Goal: Task Accomplishment & Management: Manage account settings

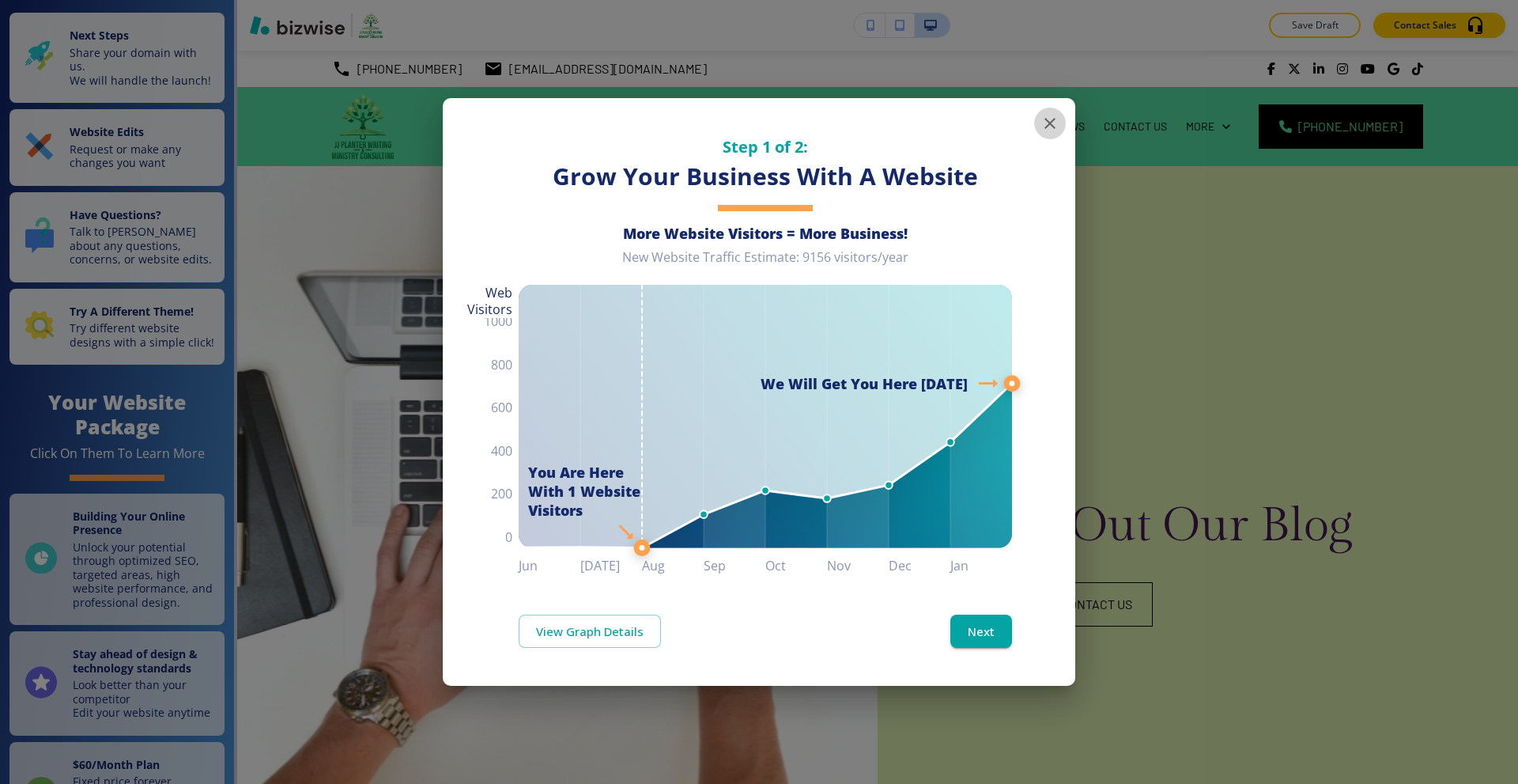
click at [1042, 125] on icon "button" at bounding box center [1049, 123] width 19 height 19
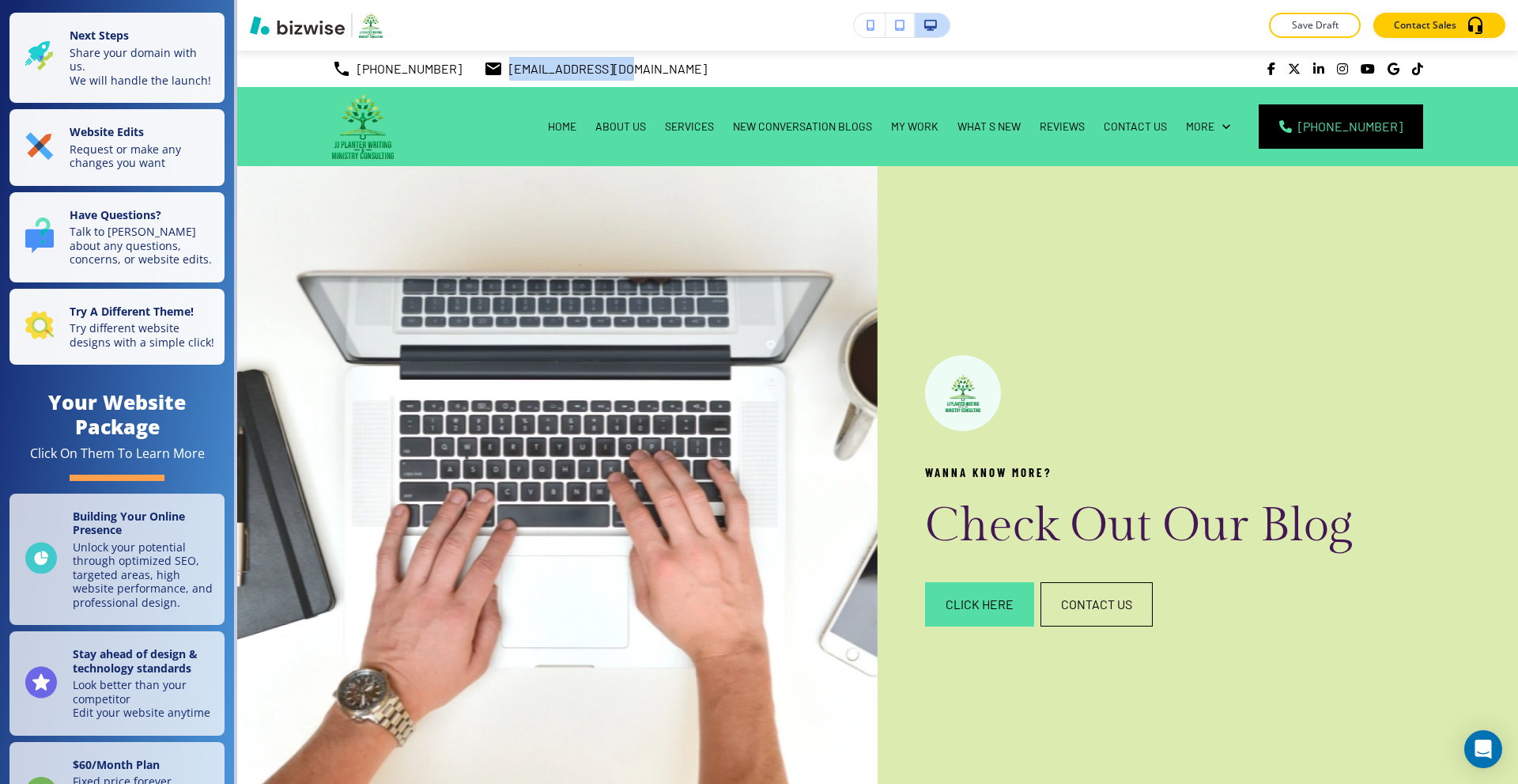
drag, startPoint x: 608, startPoint y: 69, endPoint x: 484, endPoint y: 72, distance: 124.0
click at [484, 72] on div "(704) 980-9456 info@jjplanter.com" at bounding box center [877, 69] width 1281 height 36
copy p "info@jjplanter.com"
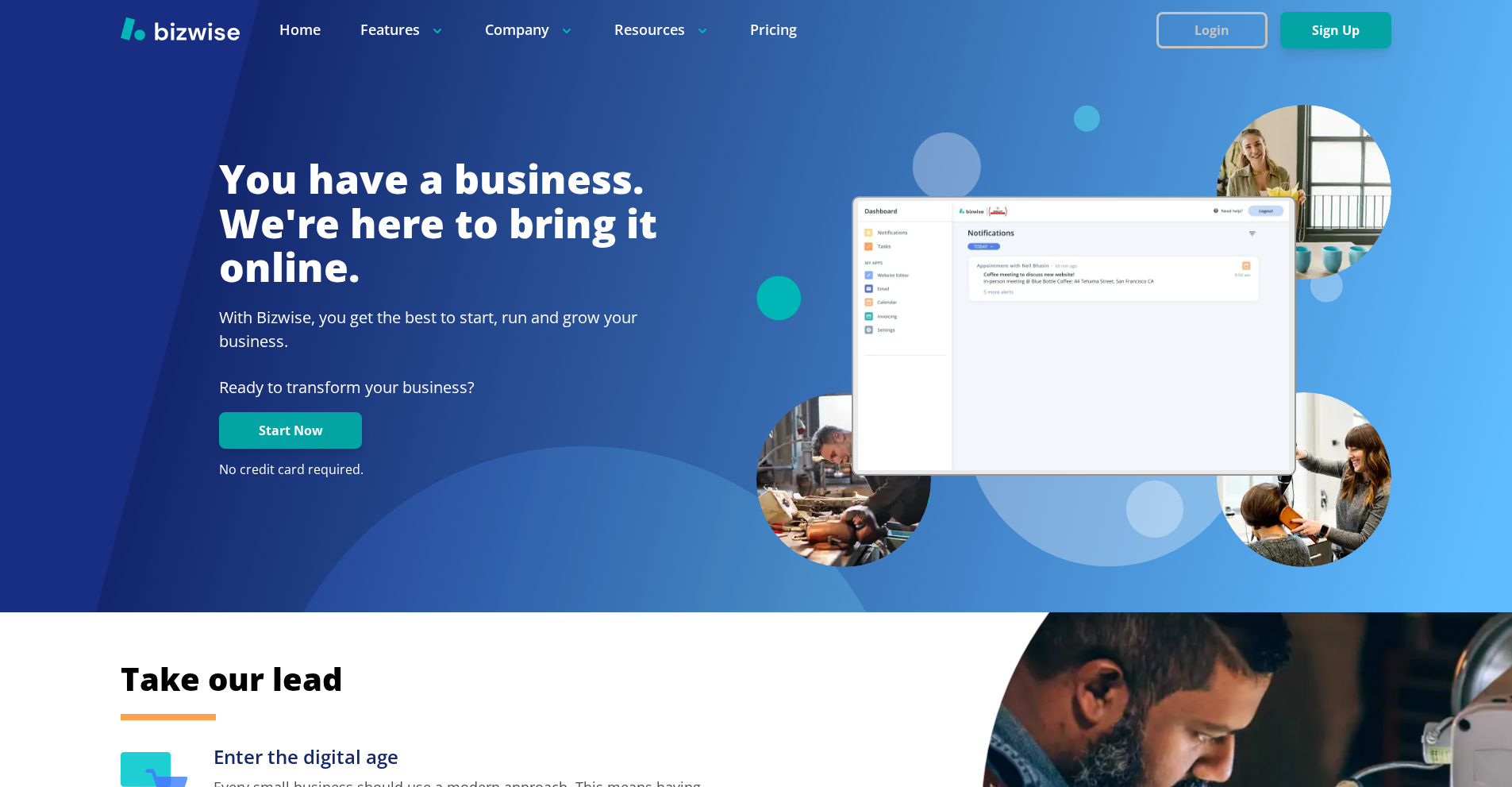
click at [1189, 20] on button "Login" at bounding box center [1212, 30] width 111 height 36
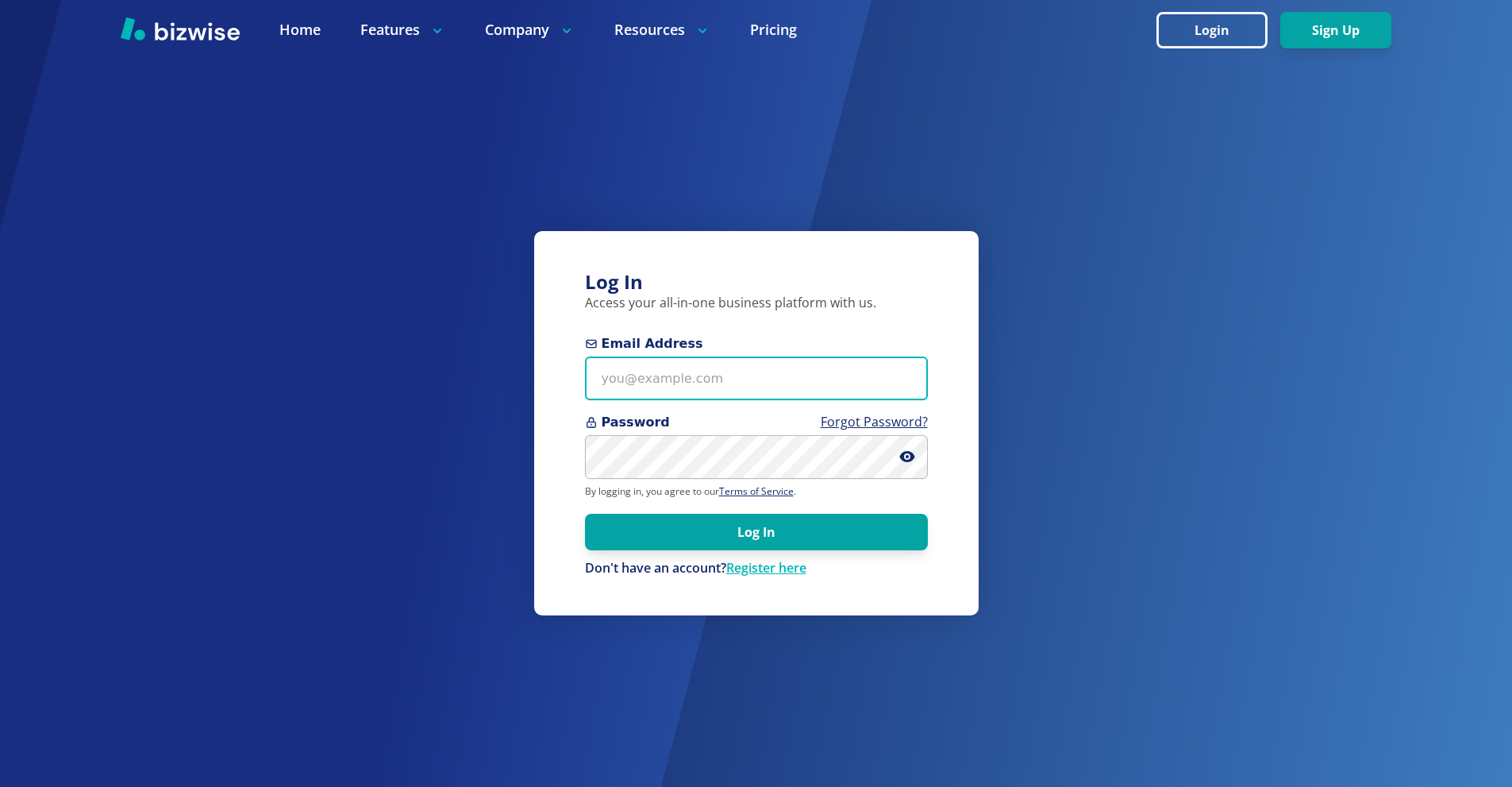
click at [768, 359] on input "Email Address" at bounding box center [756, 378] width 343 height 43
paste input "[EMAIL_ADDRESS][DOMAIN_NAME]"
type input "[EMAIL_ADDRESS][DOMAIN_NAME]"
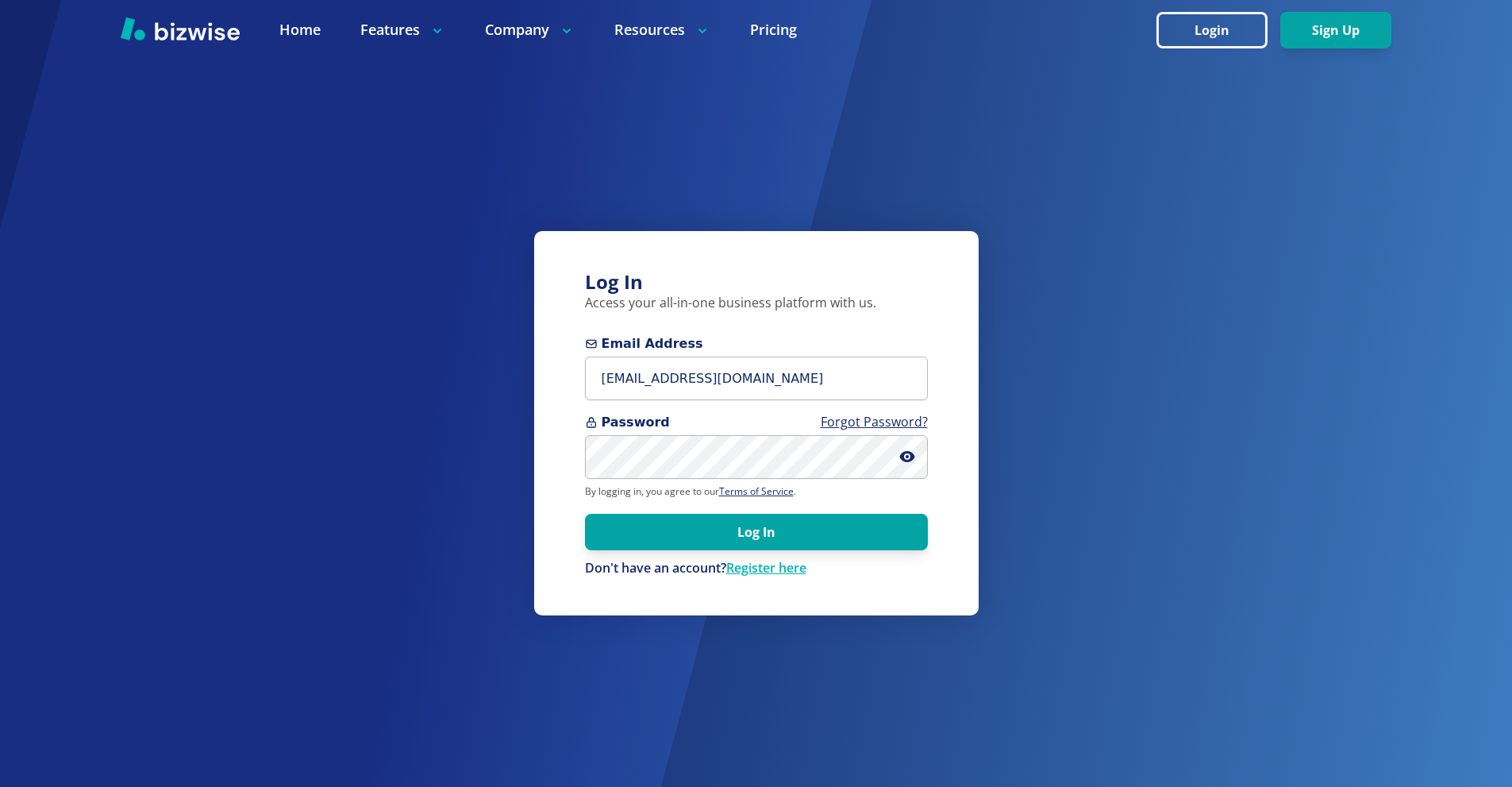
drag, startPoint x: 738, startPoint y: 533, endPoint x: 354, endPoint y: 211, distance: 501.1
click at [736, 532] on button "Log In" at bounding box center [756, 531] width 343 height 36
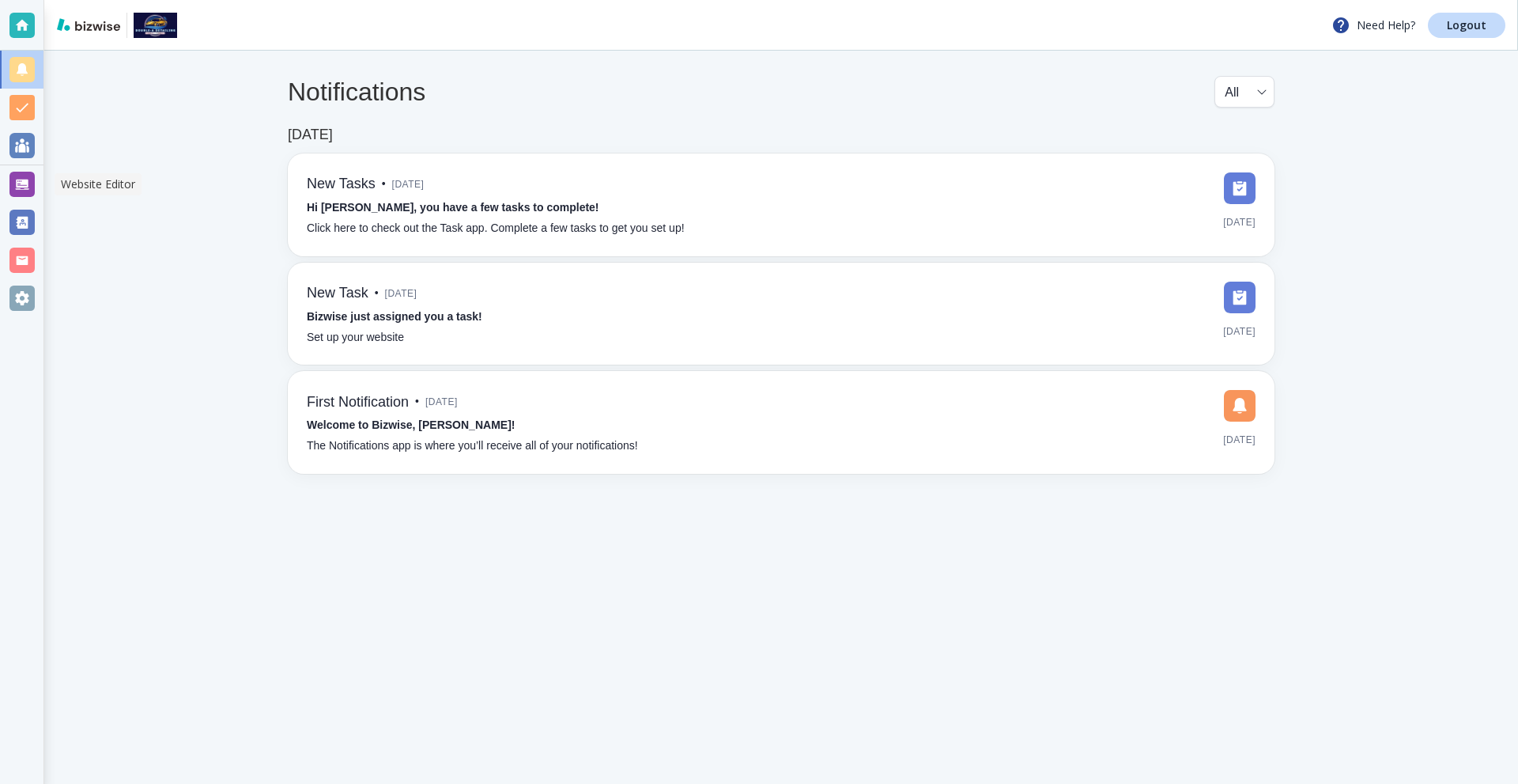
click at [26, 183] on div at bounding box center [23, 184] width 26 height 26
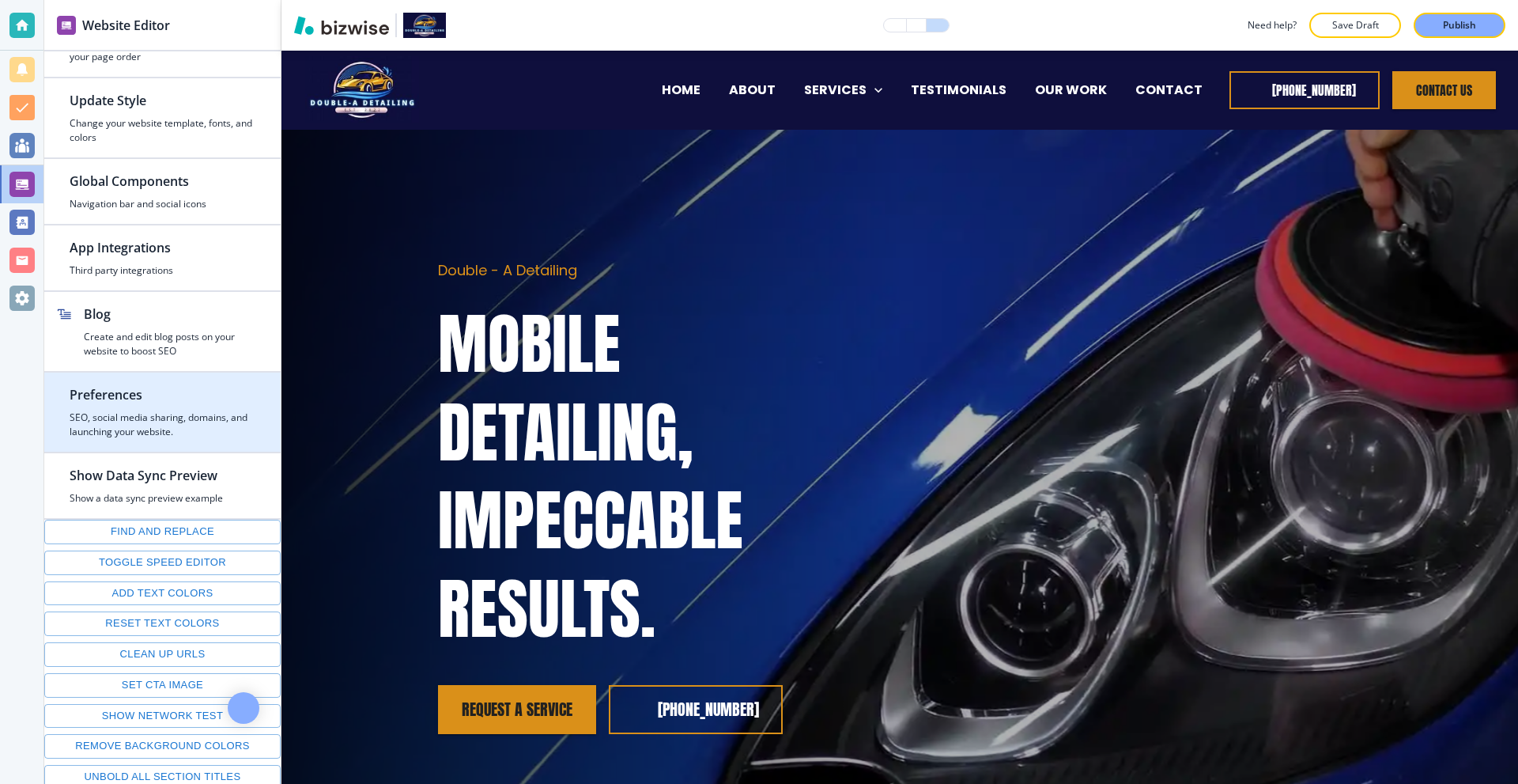
scroll to position [59, 0]
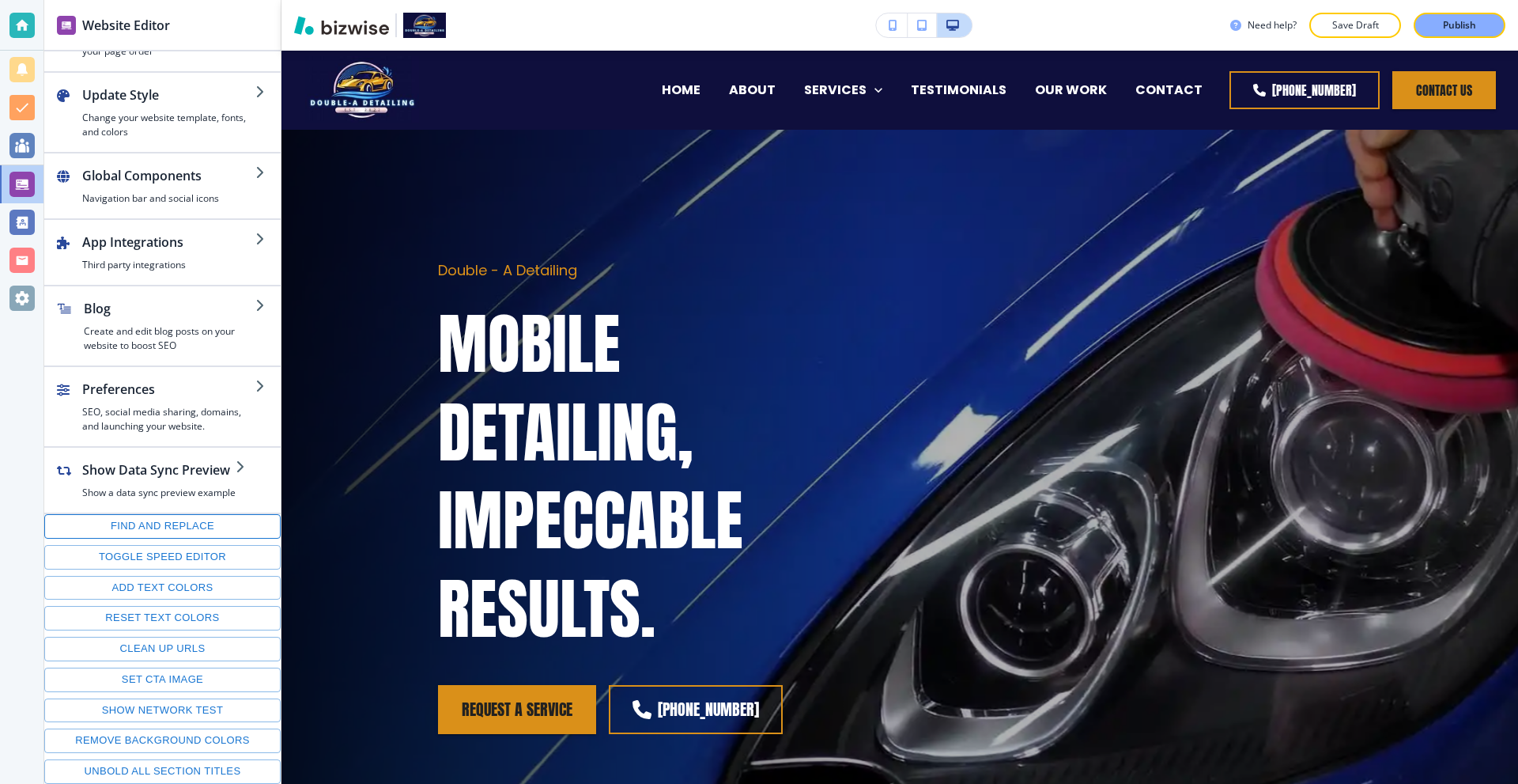
click at [174, 529] on button "Find and replace" at bounding box center [162, 526] width 236 height 25
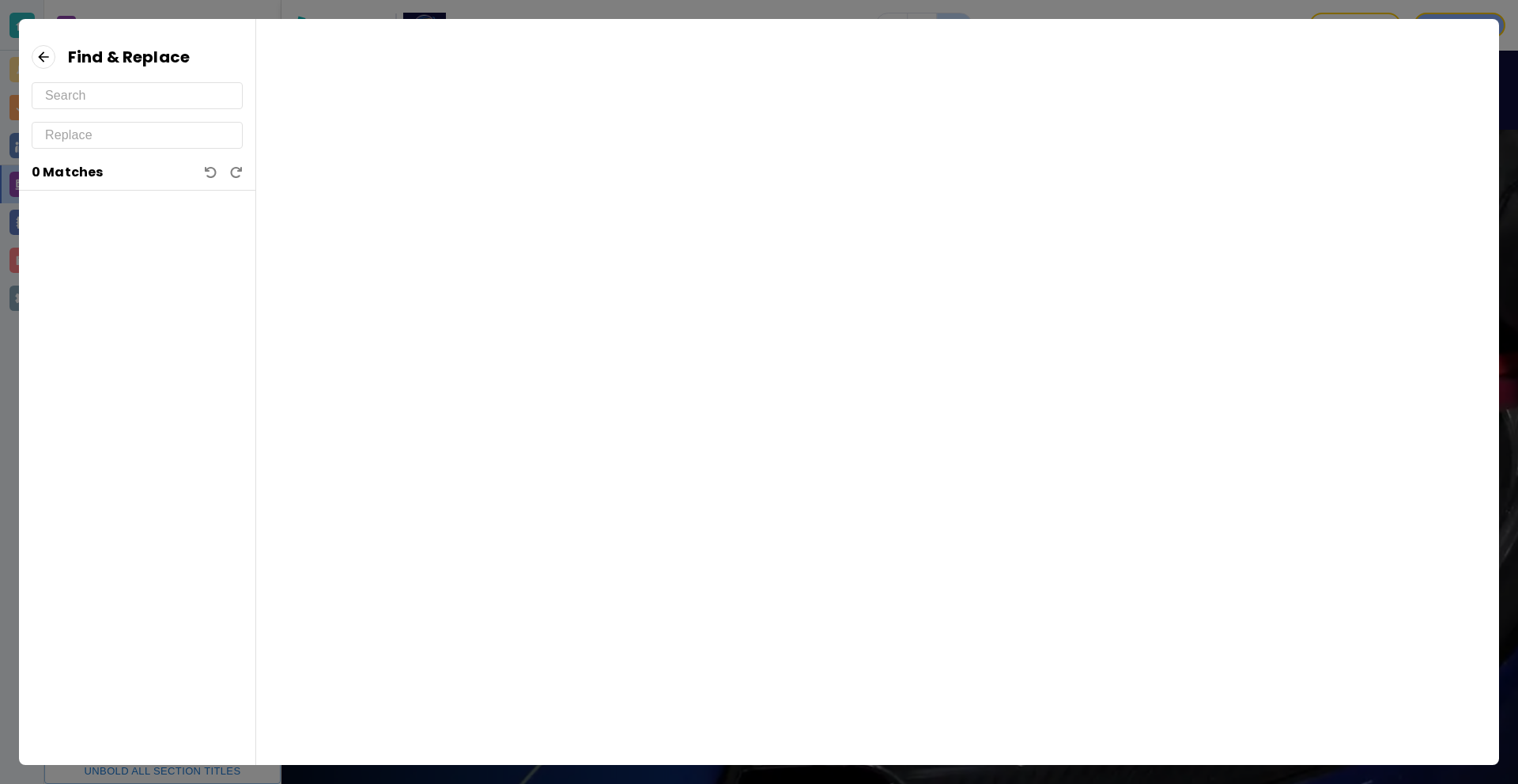
click at [144, 95] on input "text" at bounding box center [137, 96] width 184 height 26
type input "asd"
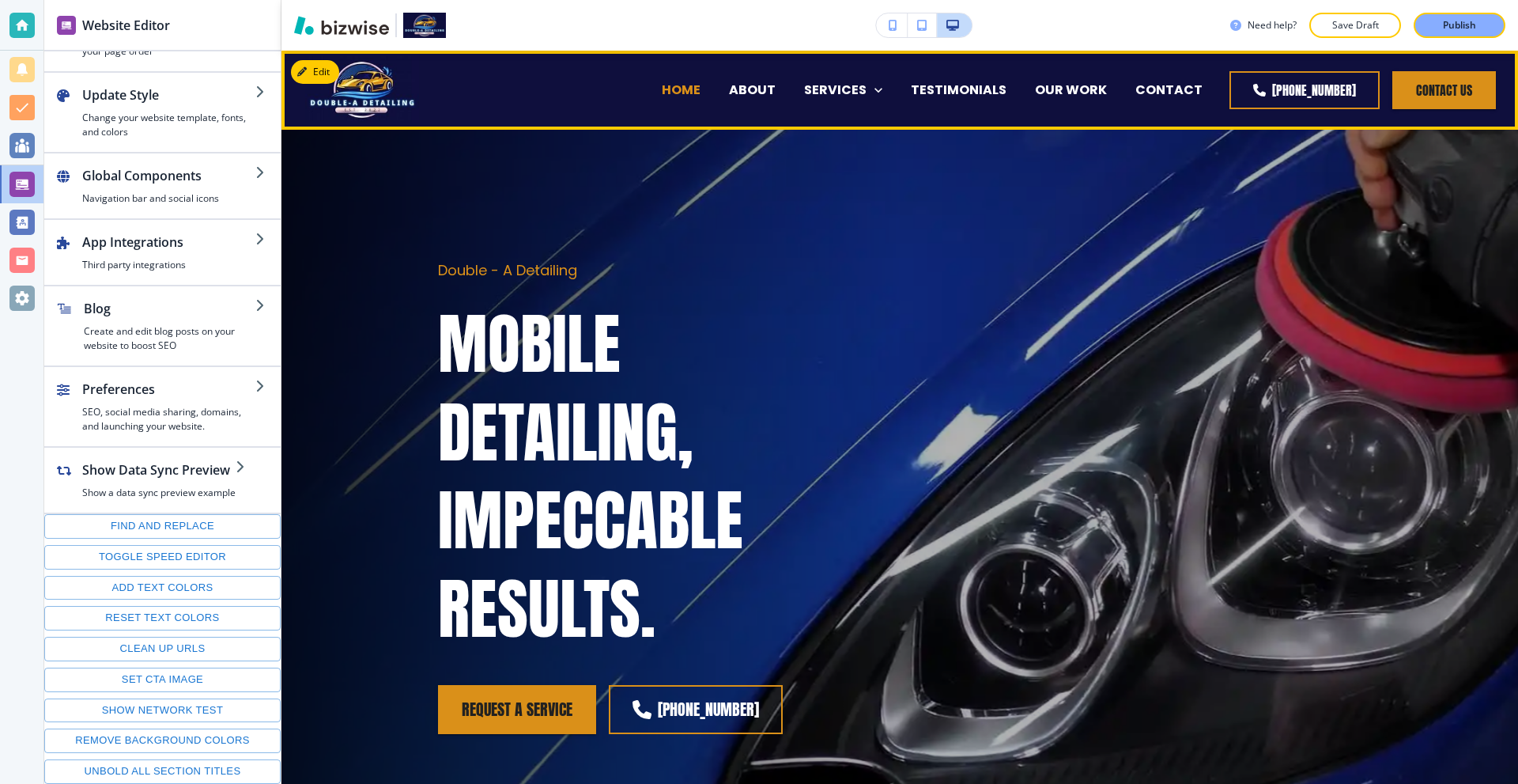
click at [701, 85] on p "HOME" at bounding box center [680, 89] width 38 height 19
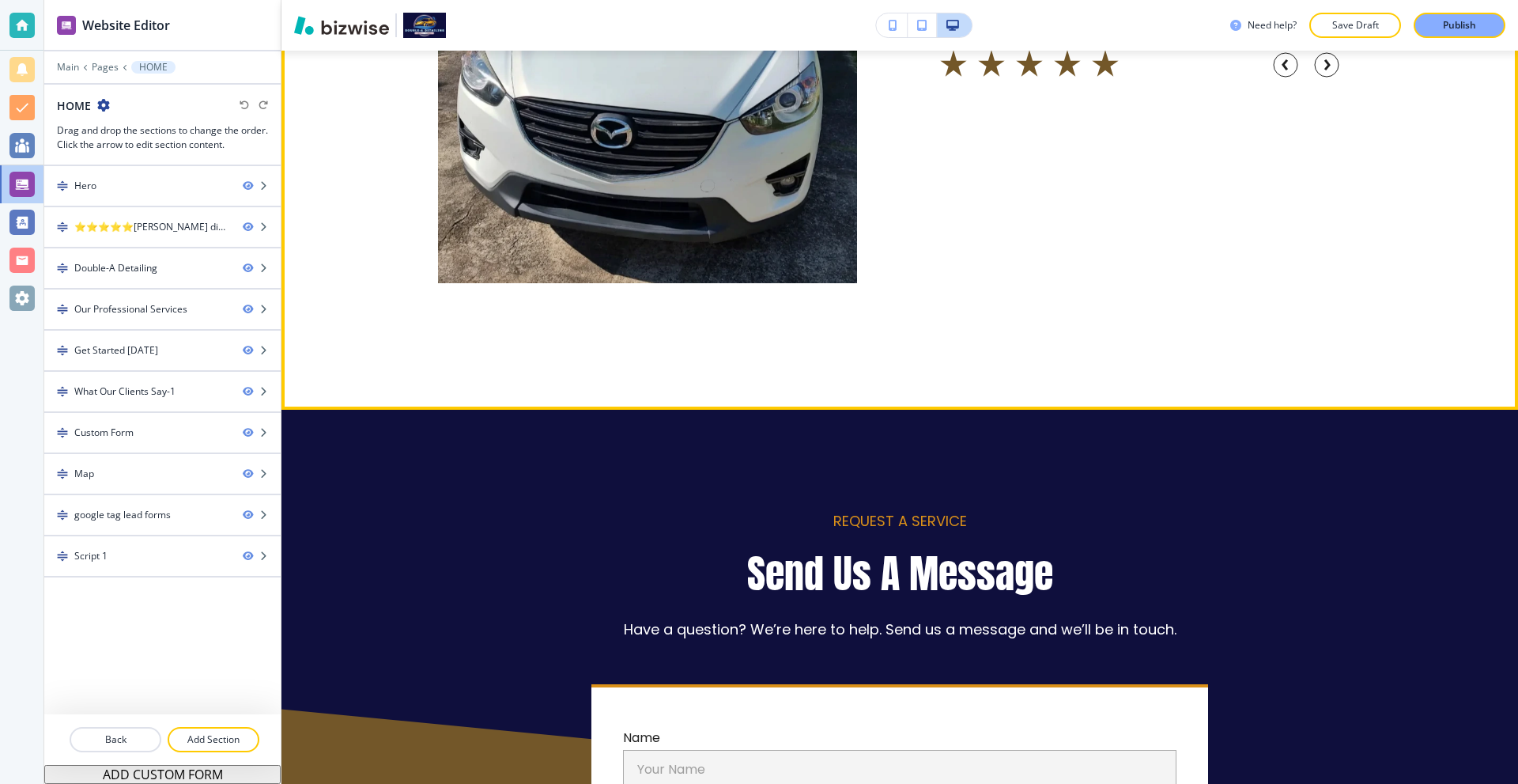
scroll to position [4427, 0]
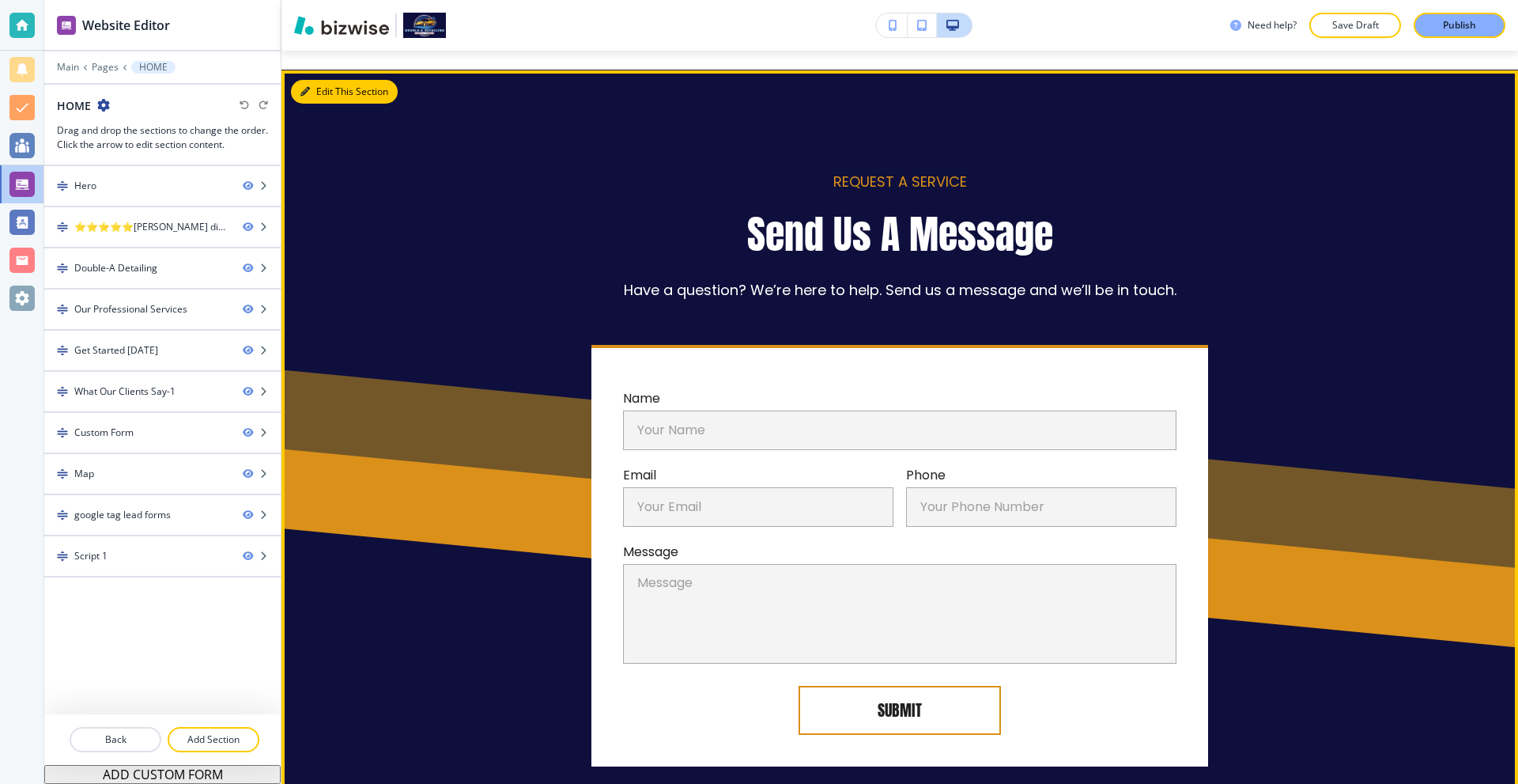
click at [306, 82] on button "Edit This Section" at bounding box center [344, 91] width 107 height 24
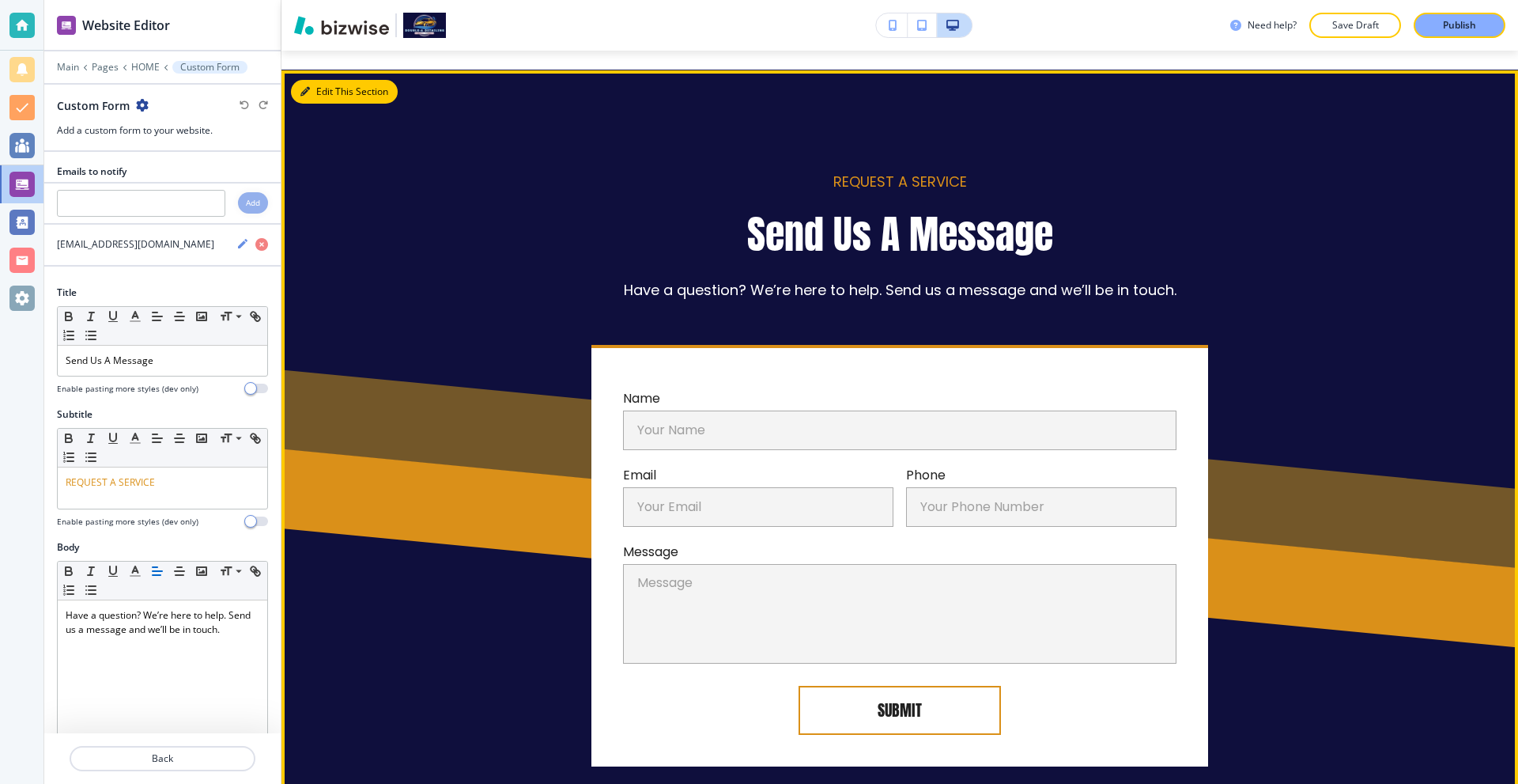
scroll to position [4447, 0]
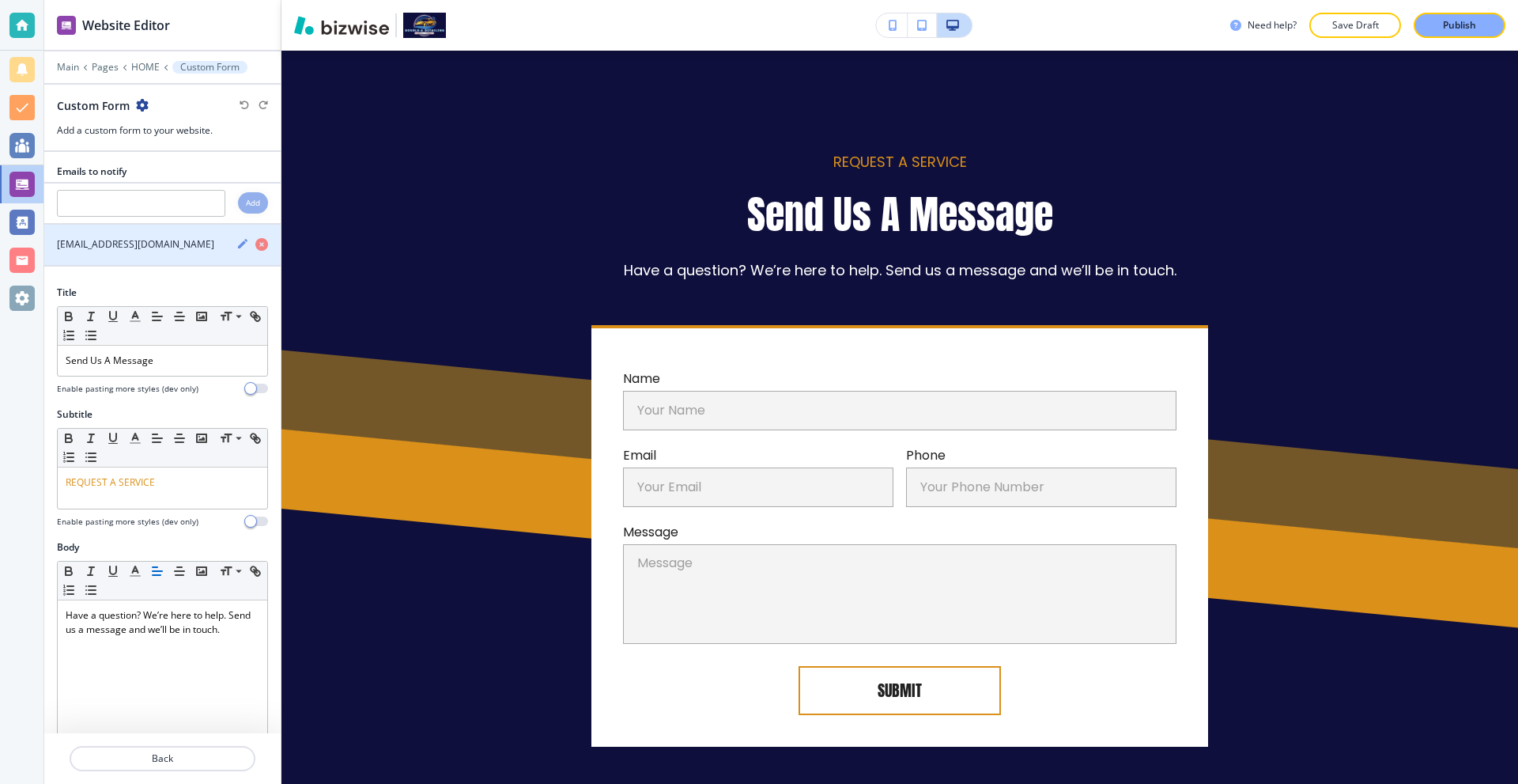
click at [236, 243] on icon "button" at bounding box center [242, 243] width 13 height 13
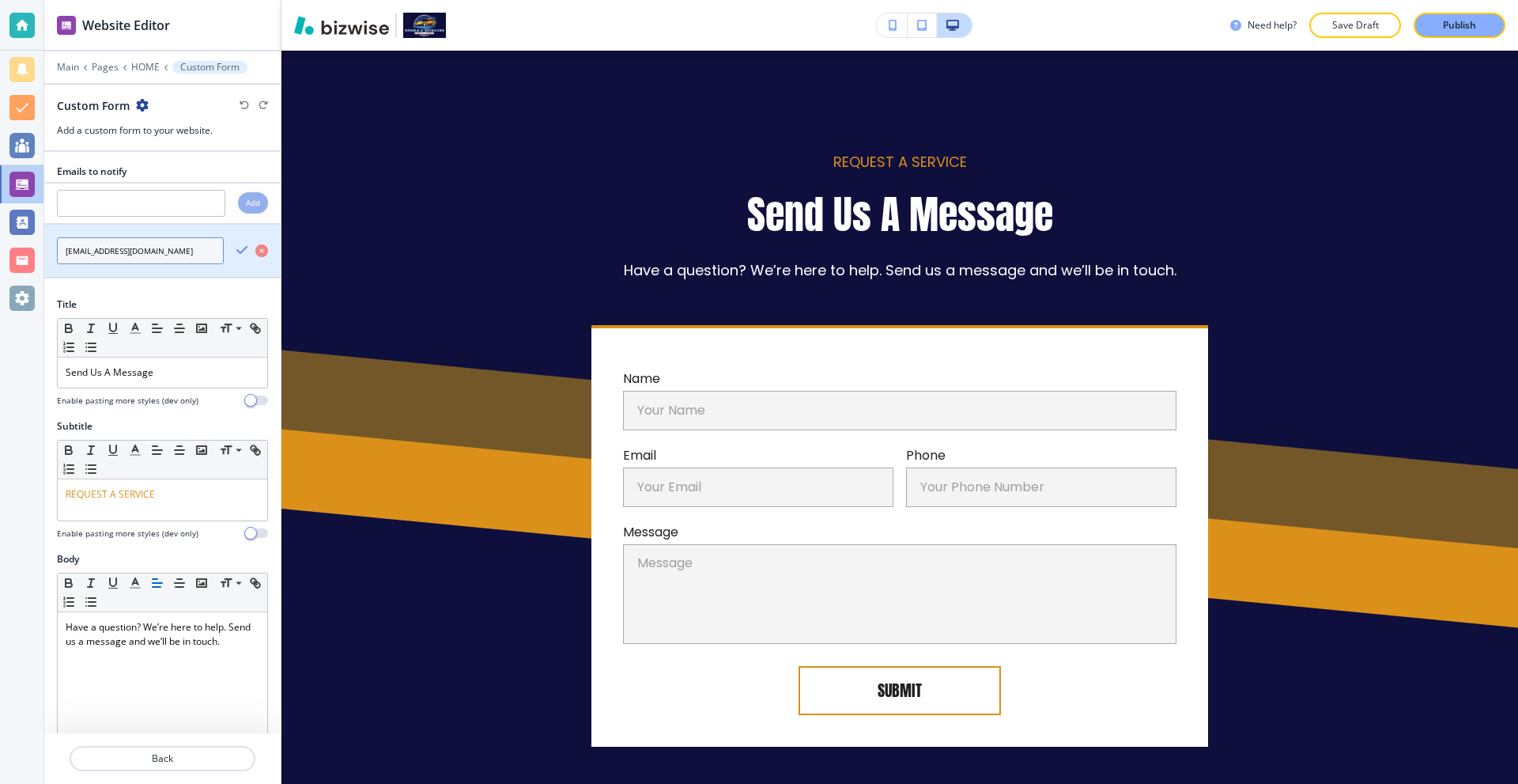
click at [183, 256] on input "[EMAIL_ADDRESS][DOMAIN_NAME]" at bounding box center [140, 250] width 167 height 26
click at [60, 67] on p "Main" at bounding box center [68, 67] width 23 height 11
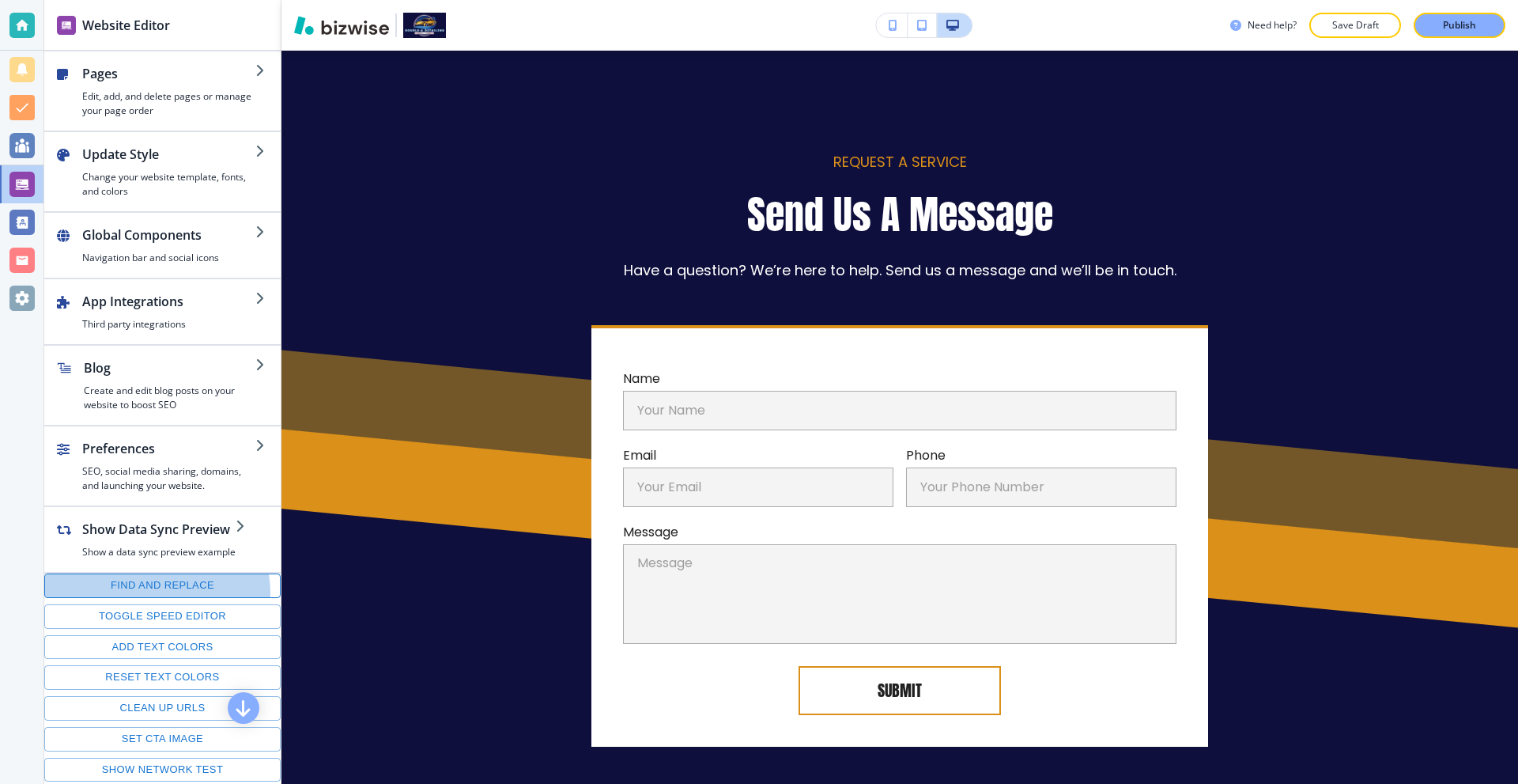
click at [150, 593] on button "Find and replace" at bounding box center [162, 585] width 236 height 25
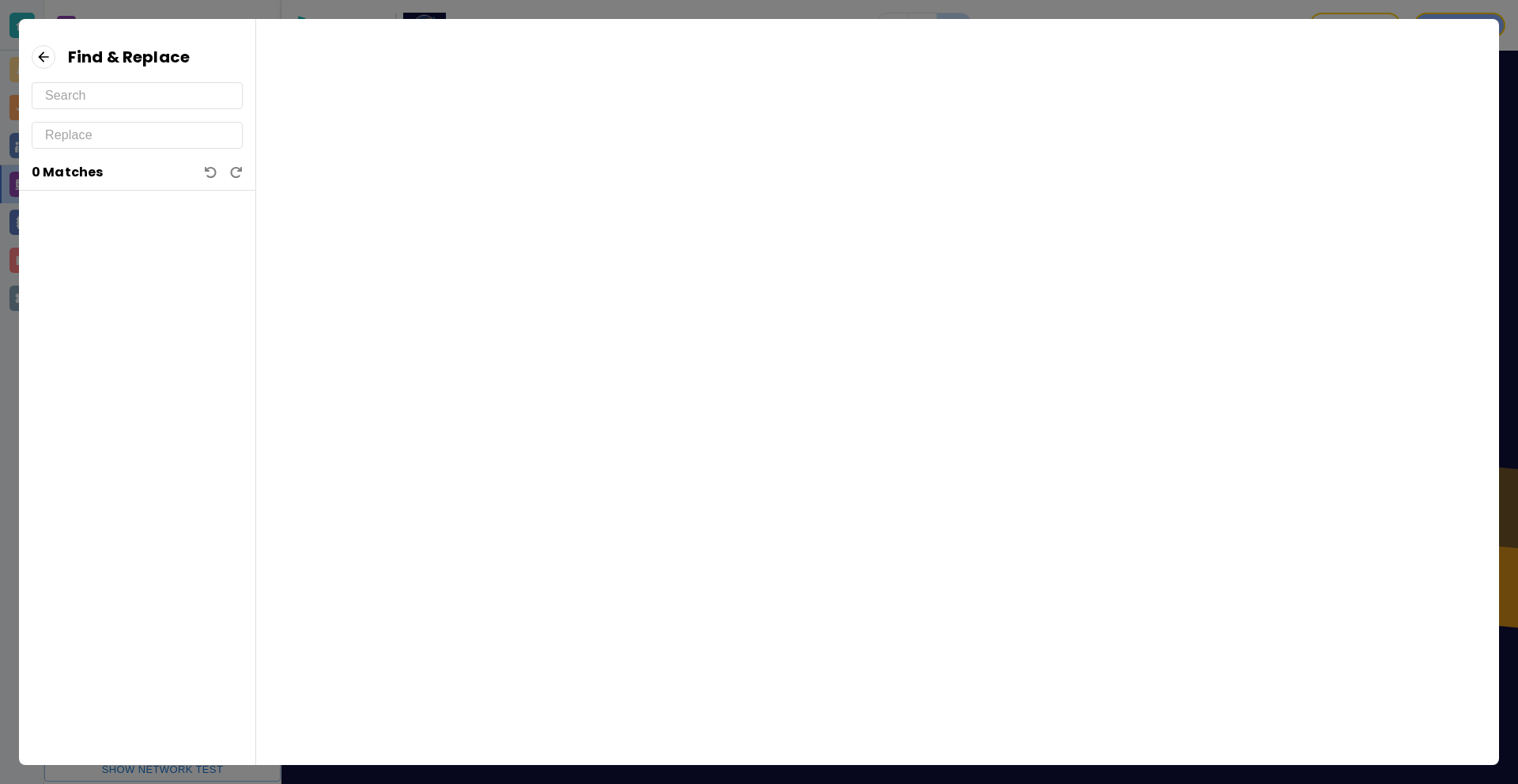
click at [116, 99] on input "text" at bounding box center [137, 96] width 184 height 26
paste input "[EMAIL_ADDRESS][DOMAIN_NAME]"
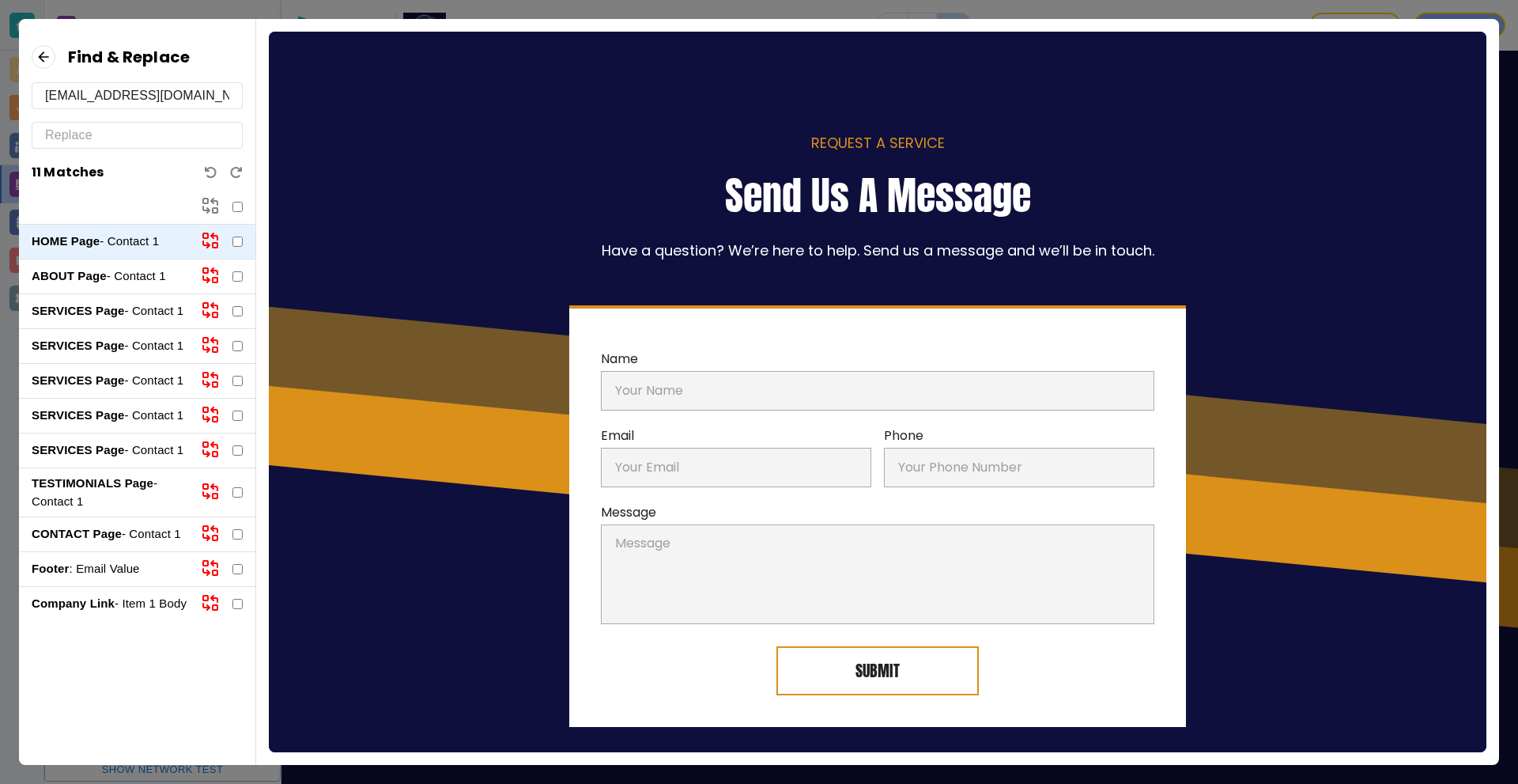
scroll to position [0, 2]
type input "[EMAIL_ADDRESS][DOMAIN_NAME]"
click at [137, 277] on p "ABOUT Page - Contact 1" at bounding box center [110, 276] width 157 height 19
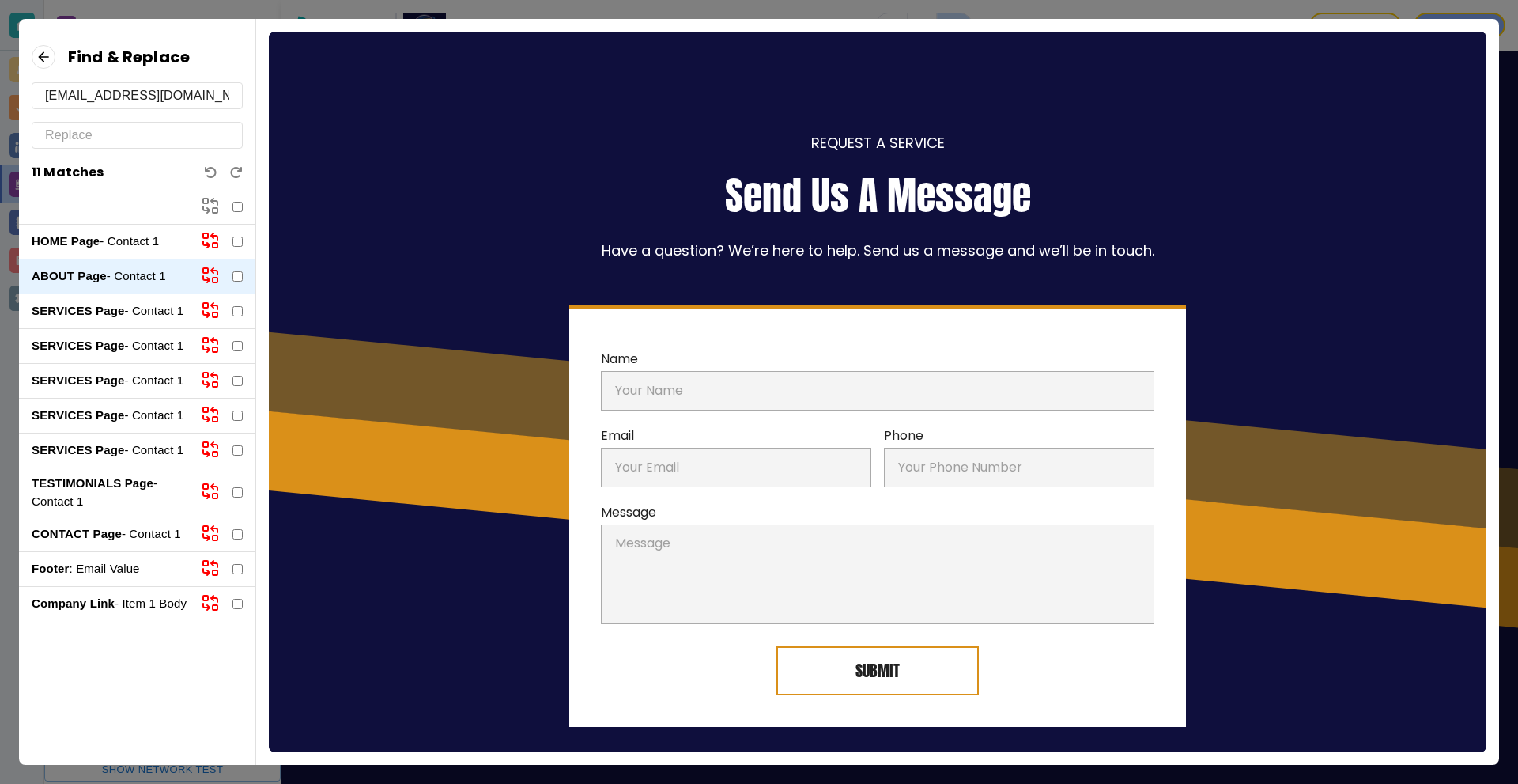
click at [141, 252] on div "HOME Page - Contact 1" at bounding box center [136, 241] width 236 height 34
click at [135, 235] on p "HOME Page - Contact 1" at bounding box center [110, 241] width 157 height 19
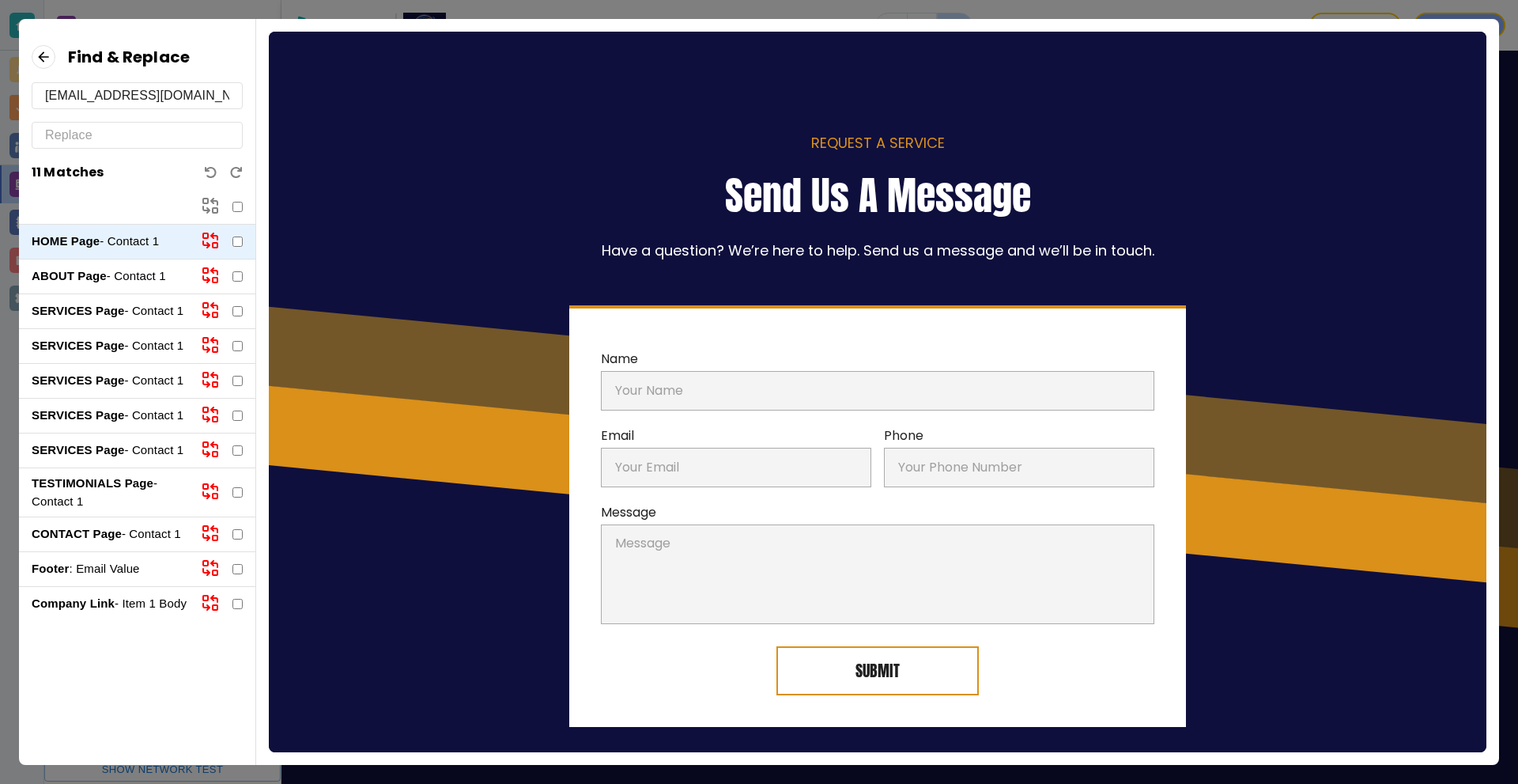
click at [136, 308] on p "SERVICES Page - Contact 1" at bounding box center [110, 311] width 157 height 19
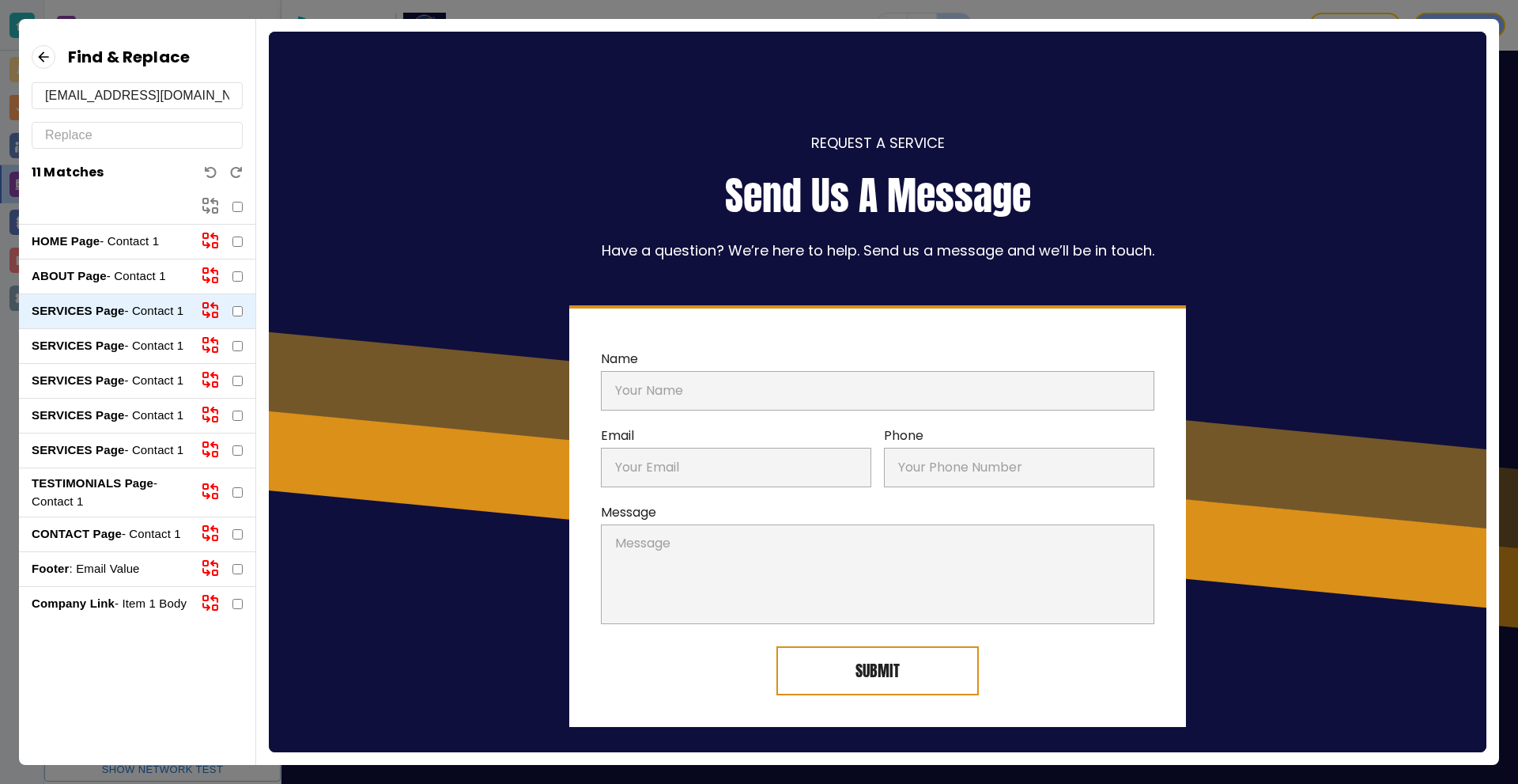
click at [133, 351] on p "SERVICES Page - Contact 1" at bounding box center [110, 345] width 157 height 19
click at [140, 392] on div "SERVICES Page - Contact 1" at bounding box center [136, 381] width 236 height 34
click at [135, 382] on p "SERVICES Page - Contact 1" at bounding box center [110, 381] width 157 height 19
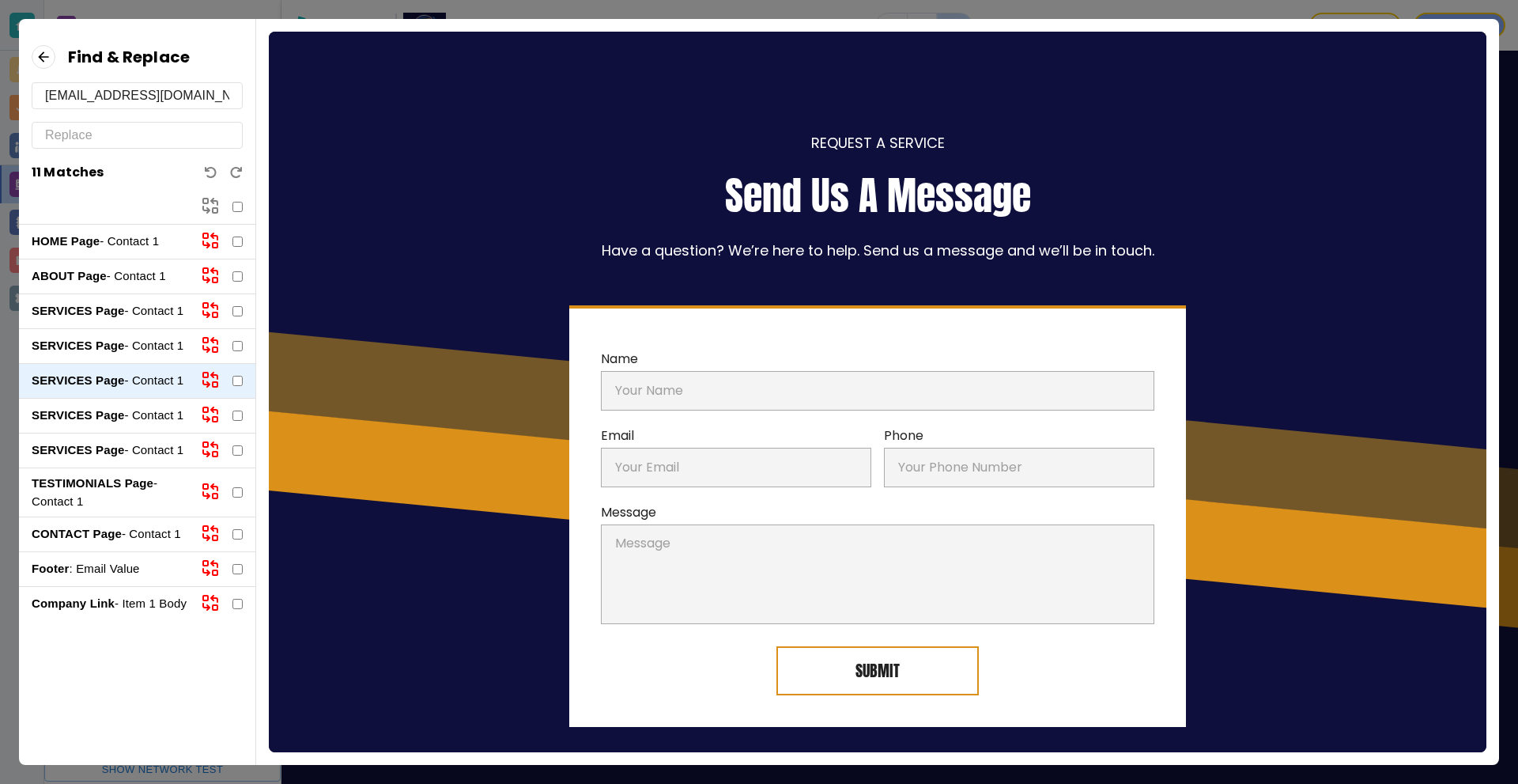
click at [138, 418] on p "SERVICES Page - Contact 1" at bounding box center [110, 415] width 157 height 19
click at [137, 446] on p "SERVICES Page - Contact 1" at bounding box center [110, 450] width 157 height 19
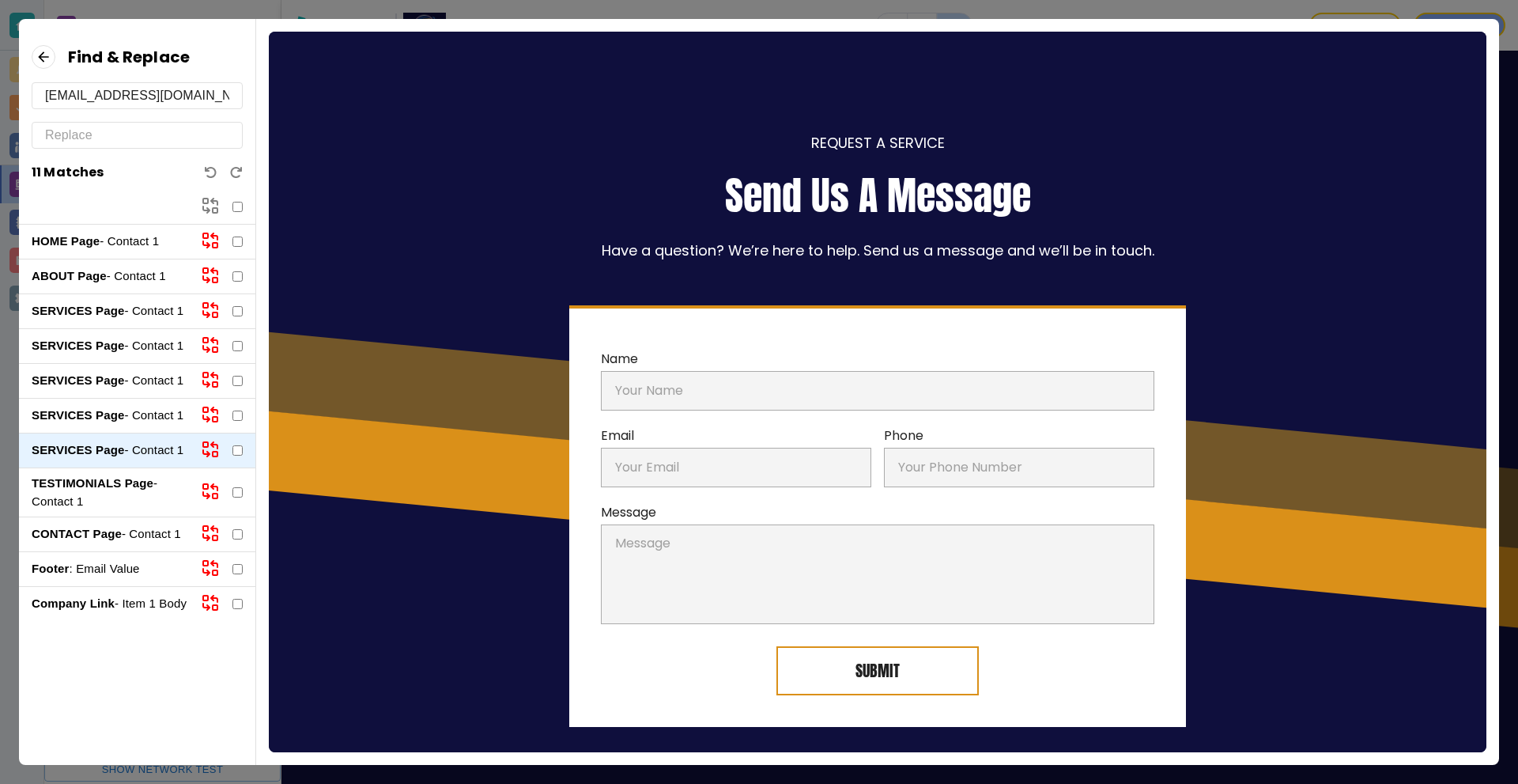
click at [137, 487] on strong "TESTIMONIALS Page" at bounding box center [92, 483] width 122 height 14
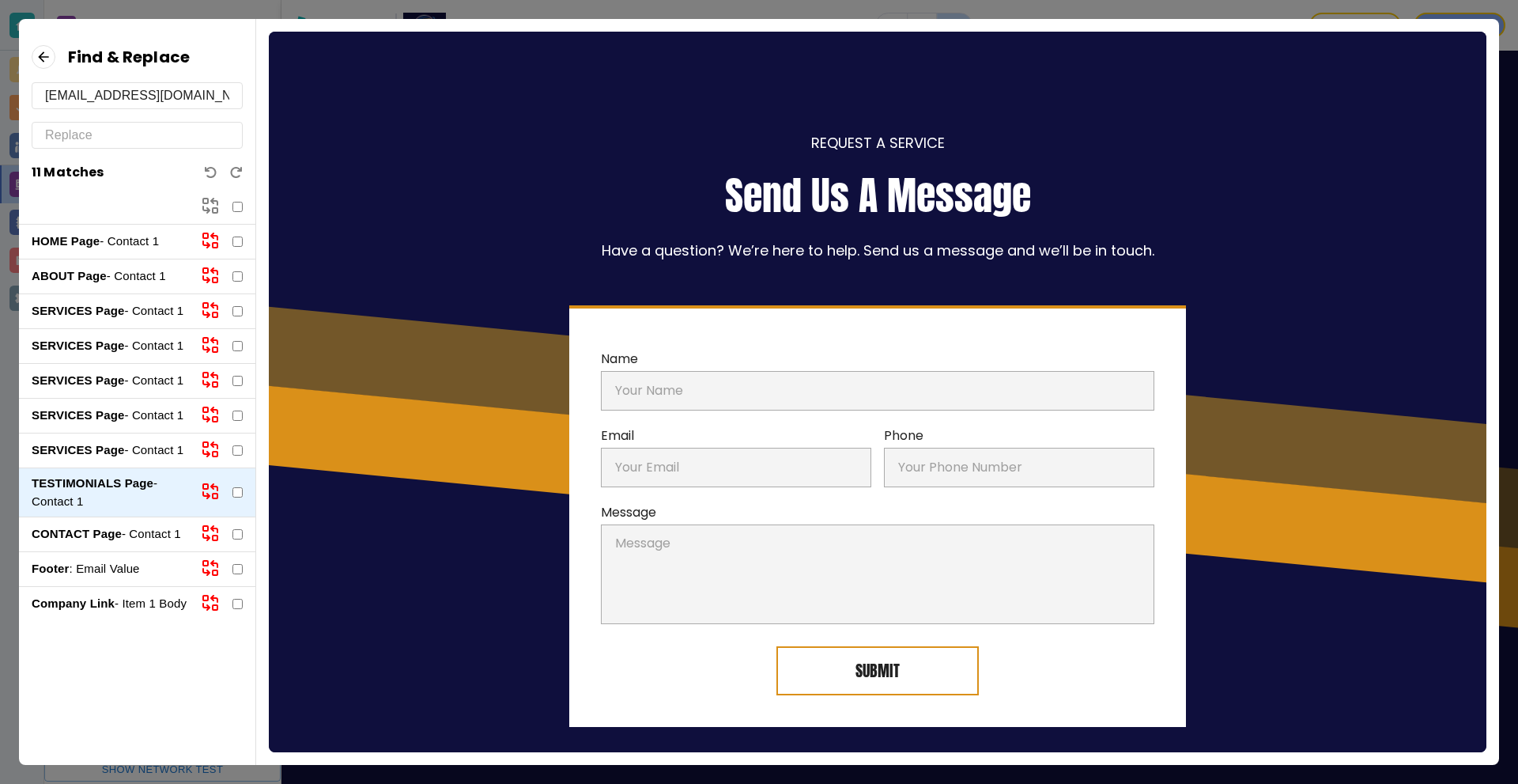
click at [145, 543] on p "CONTACT Page - Contact 1" at bounding box center [110, 534] width 157 height 19
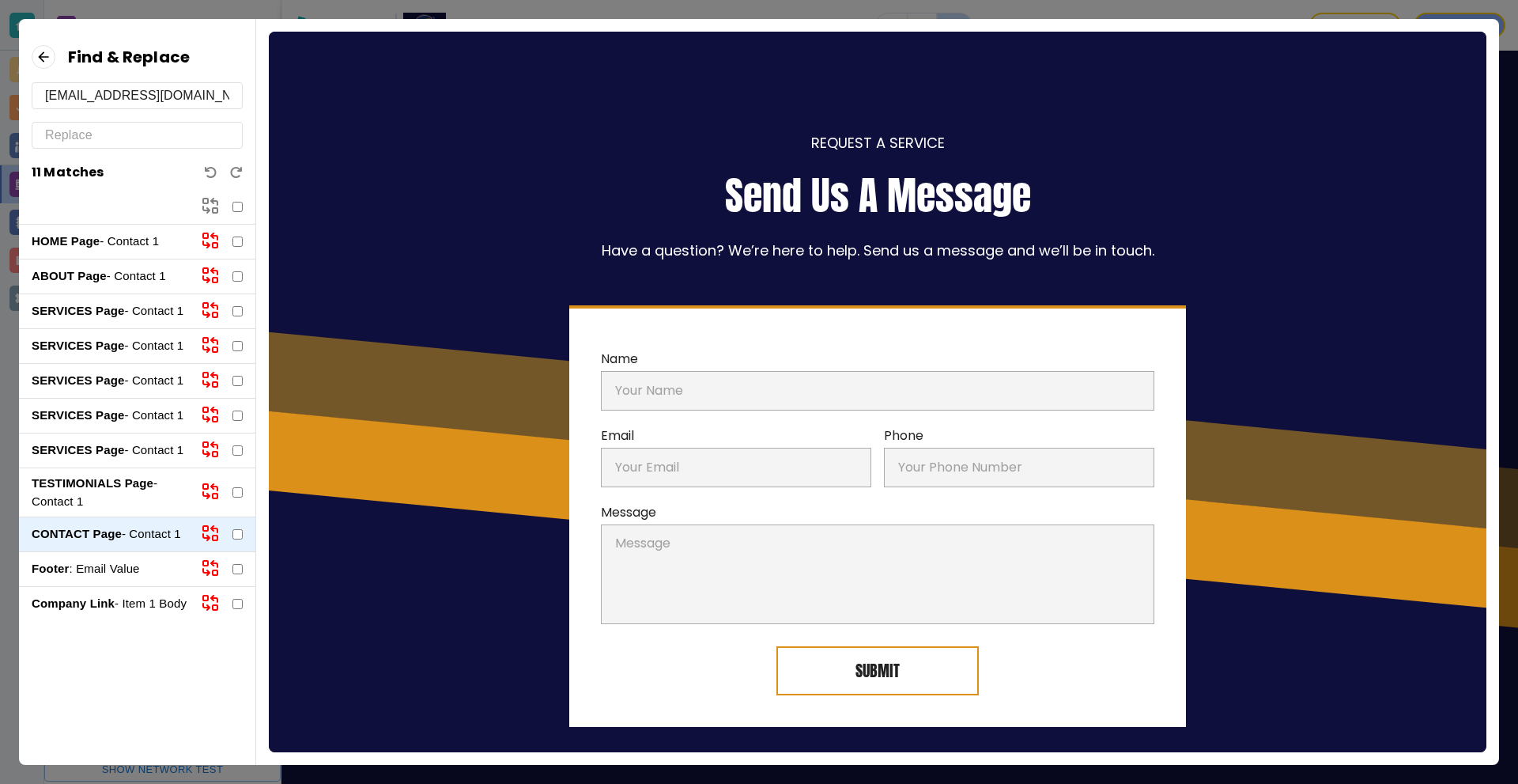
drag, startPoint x: 144, startPoint y: 568, endPoint x: 146, endPoint y: 579, distance: 11.2
click at [144, 568] on p "Footer : Email Value" at bounding box center [110, 568] width 157 height 19
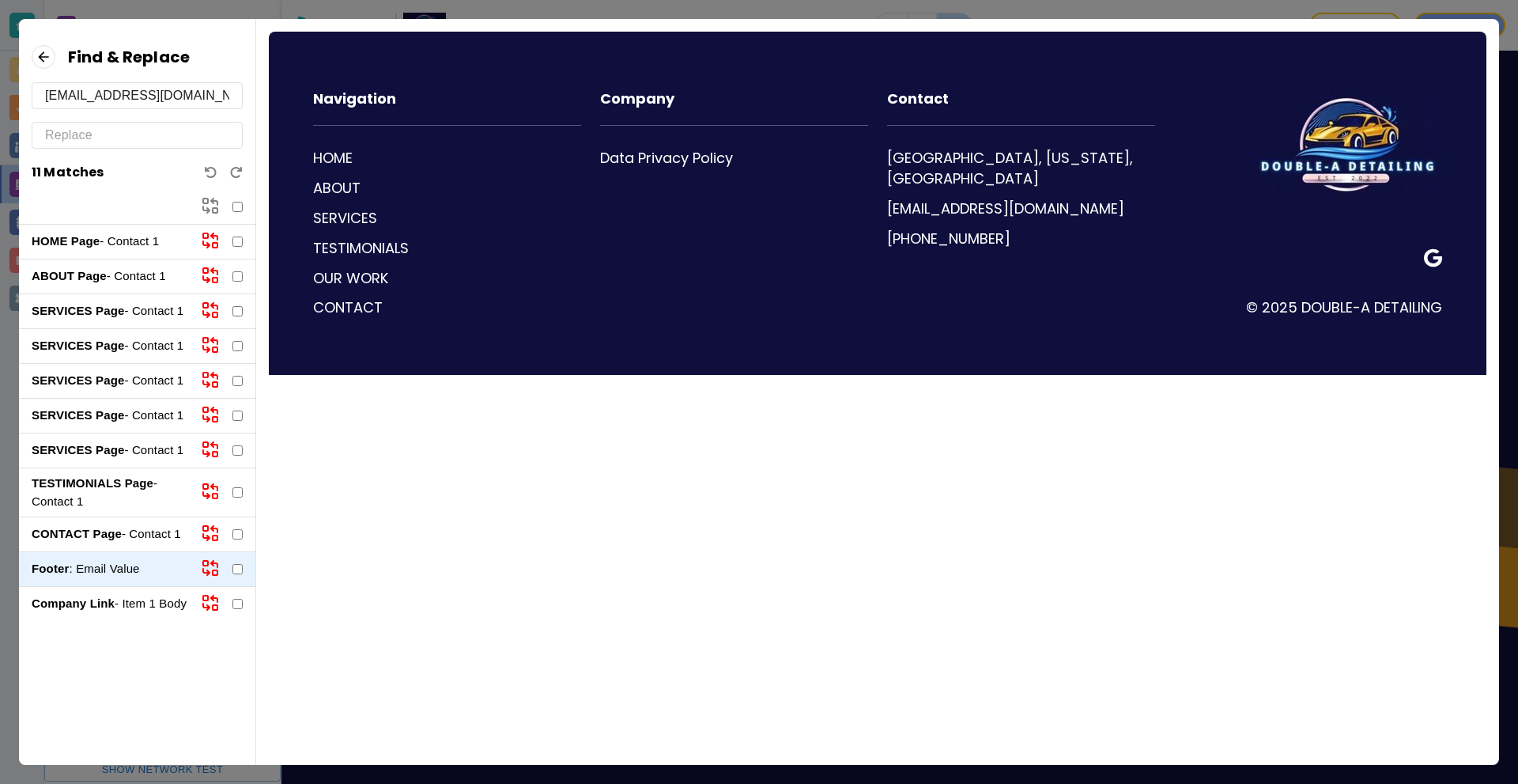
click at [145, 604] on p "Company Link - Item 1 Body" at bounding box center [110, 603] width 157 height 19
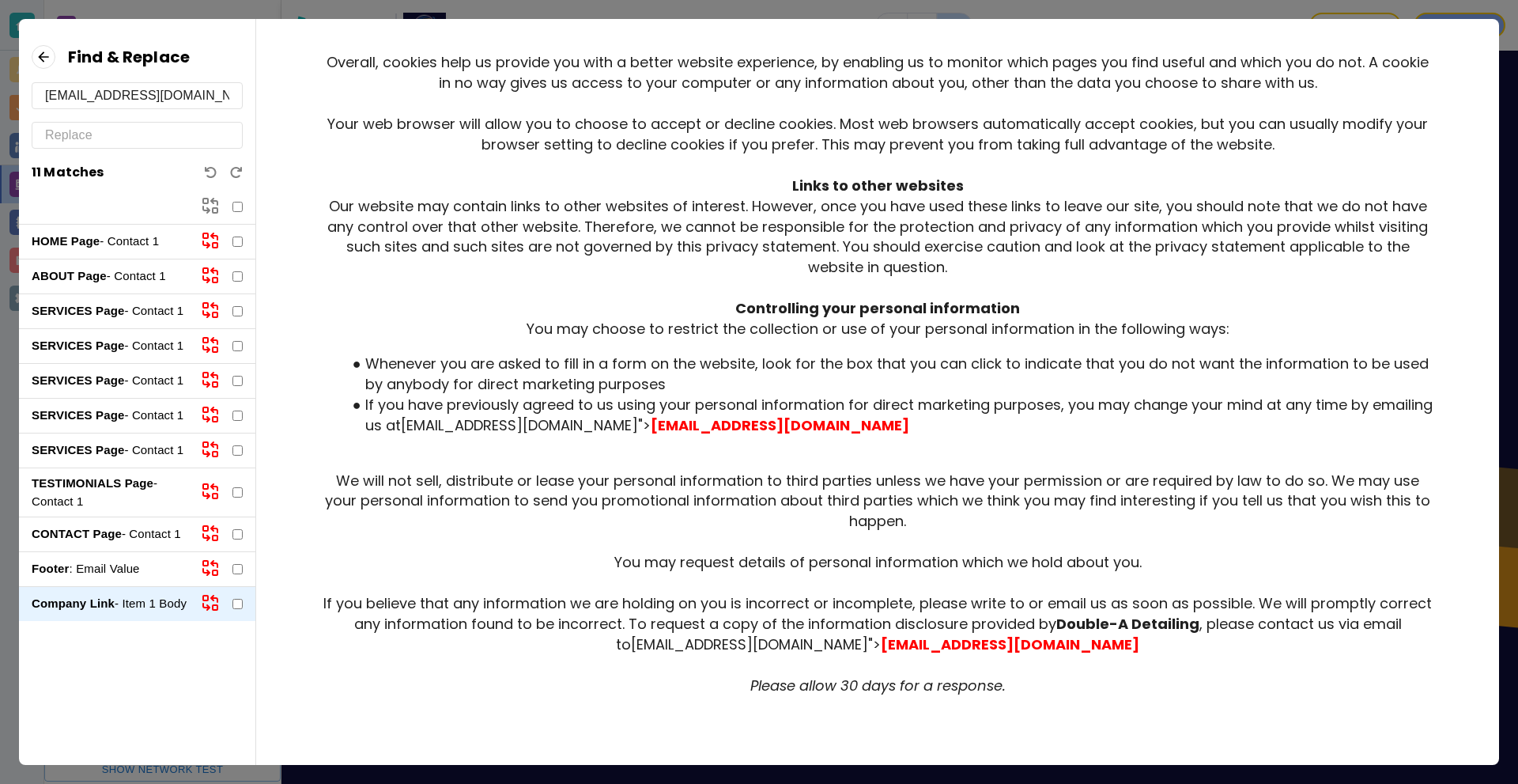
scroll to position [998, 0]
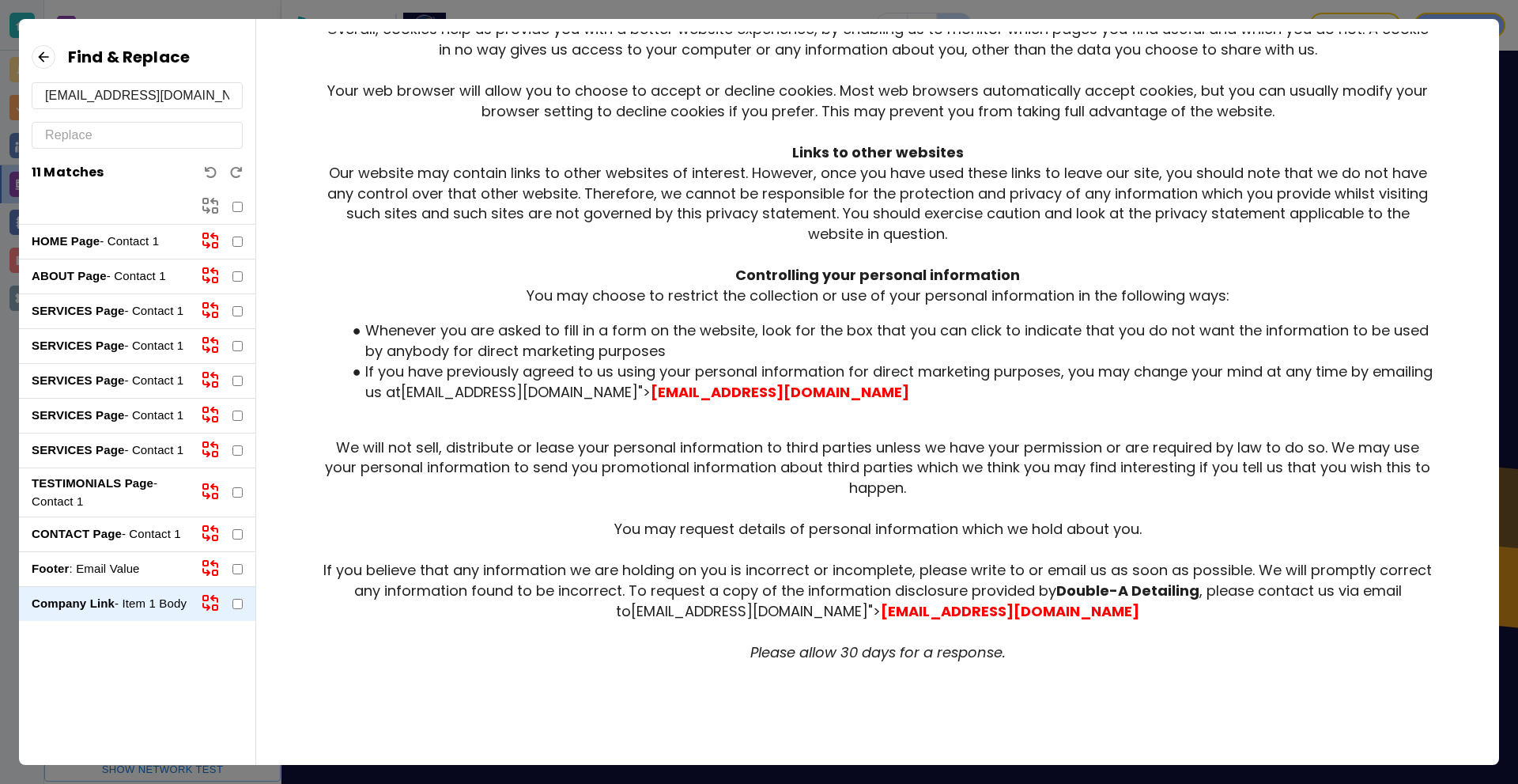
click at [149, 246] on p "HOME Page - Contact 1" at bounding box center [110, 241] width 157 height 19
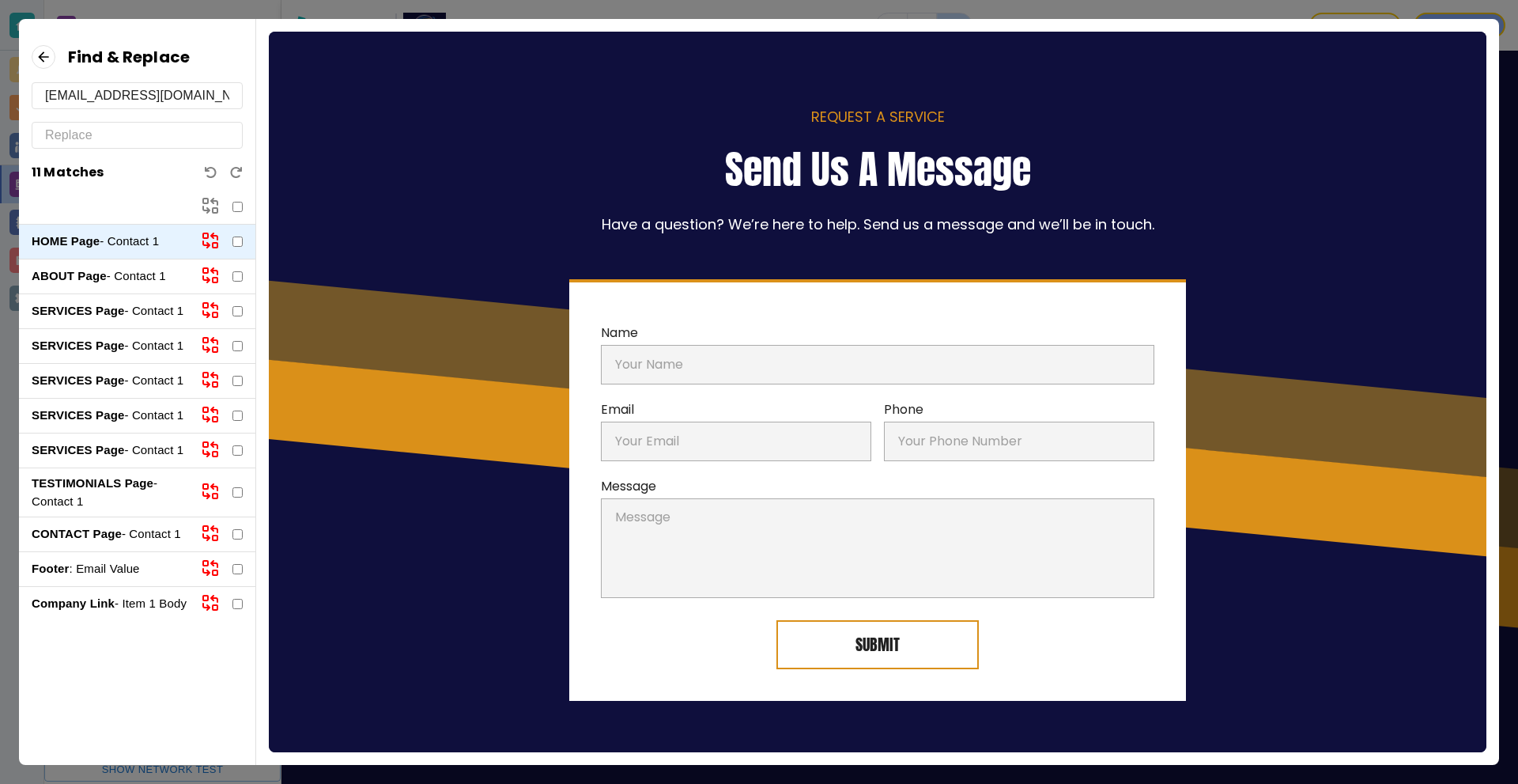
scroll to position [0, 0]
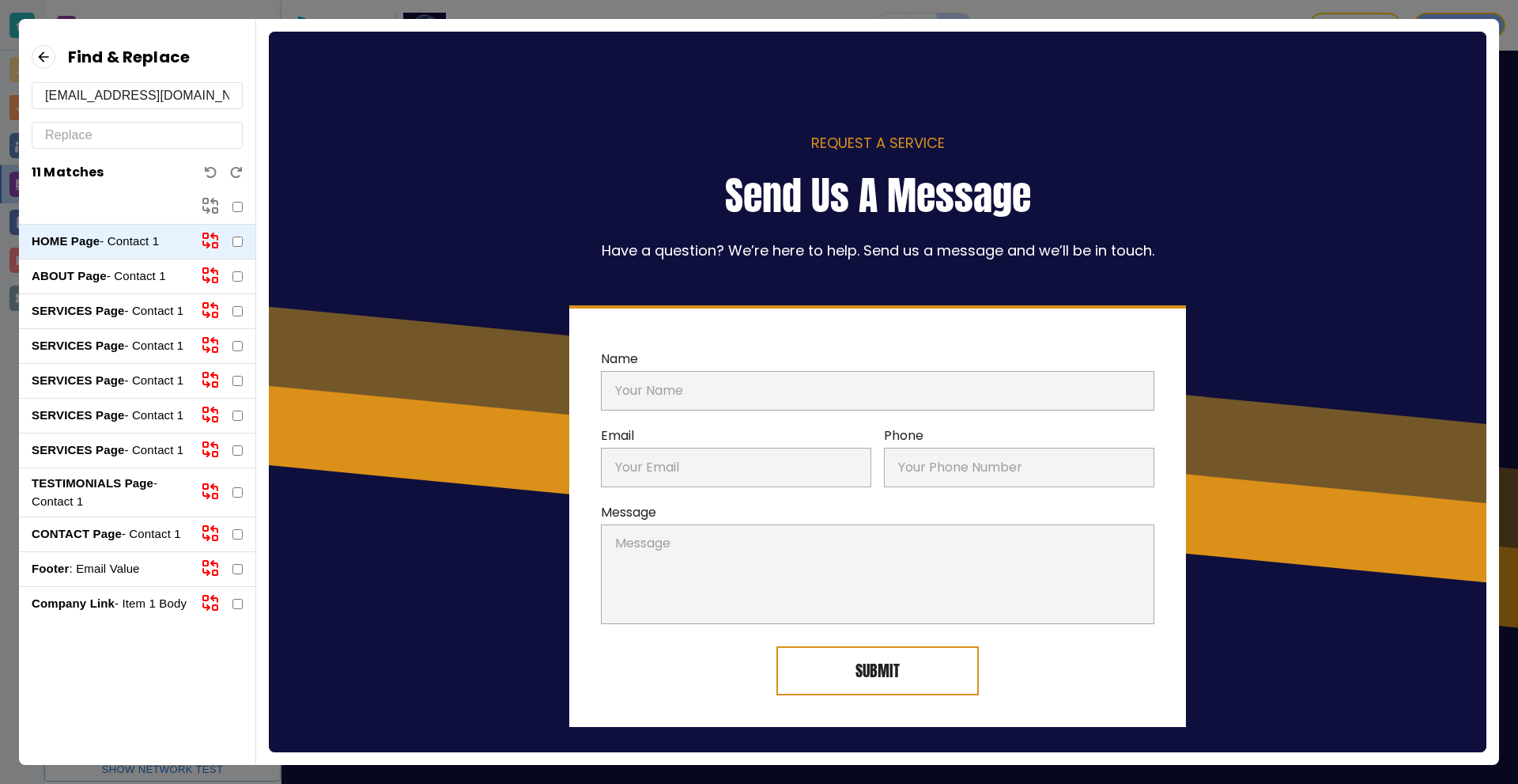
click at [139, 280] on p "ABOUT Page - Contact 1" at bounding box center [110, 276] width 157 height 19
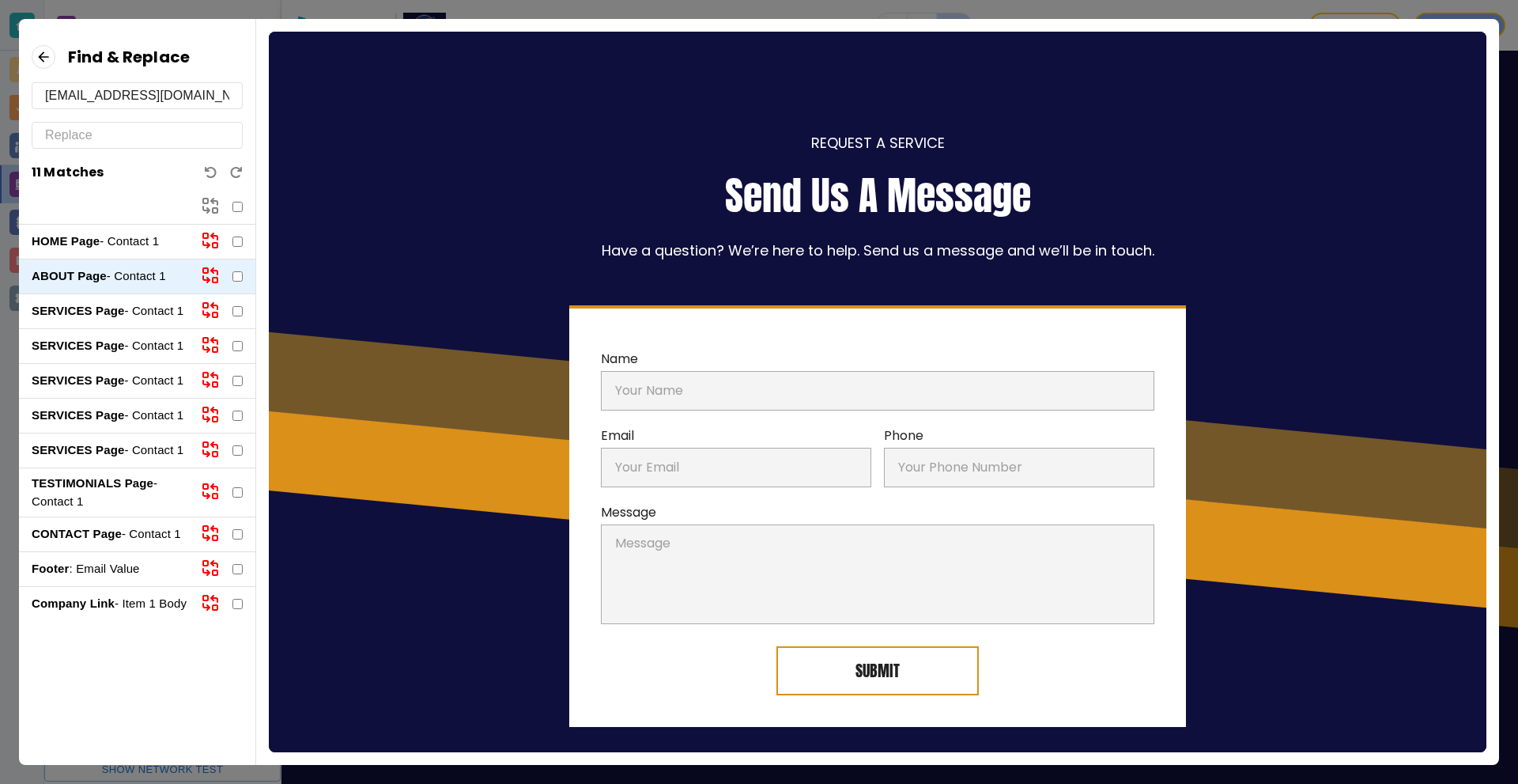
click at [136, 307] on p "SERVICES Page - Contact 1" at bounding box center [110, 311] width 157 height 19
click at [144, 332] on div "SERVICES Page - Contact 1" at bounding box center [136, 345] width 236 height 34
click at [145, 342] on p "SERVICES Page - Contact 1" at bounding box center [110, 345] width 157 height 19
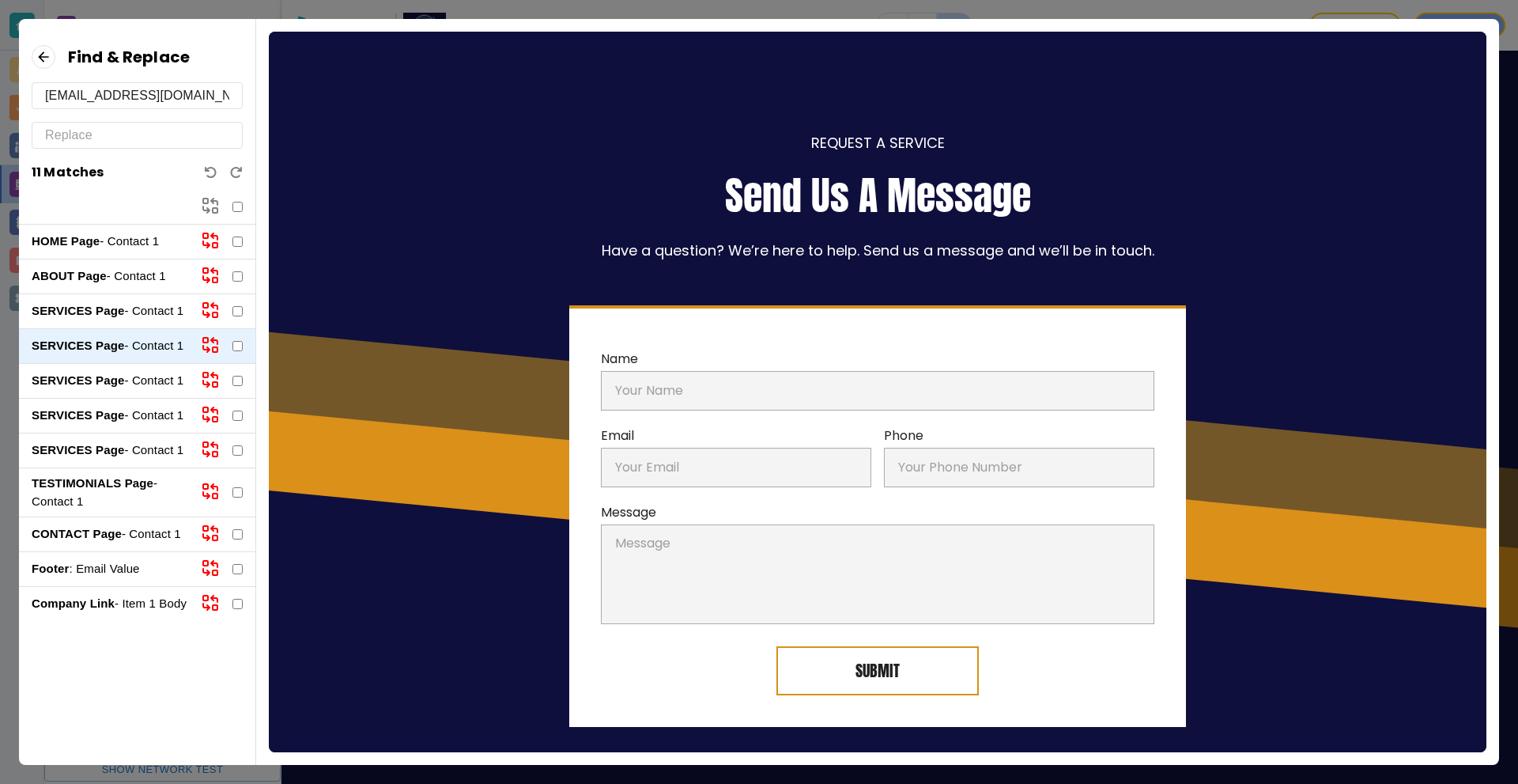
click at [144, 376] on p "SERVICES Page - Contact 1" at bounding box center [110, 381] width 157 height 19
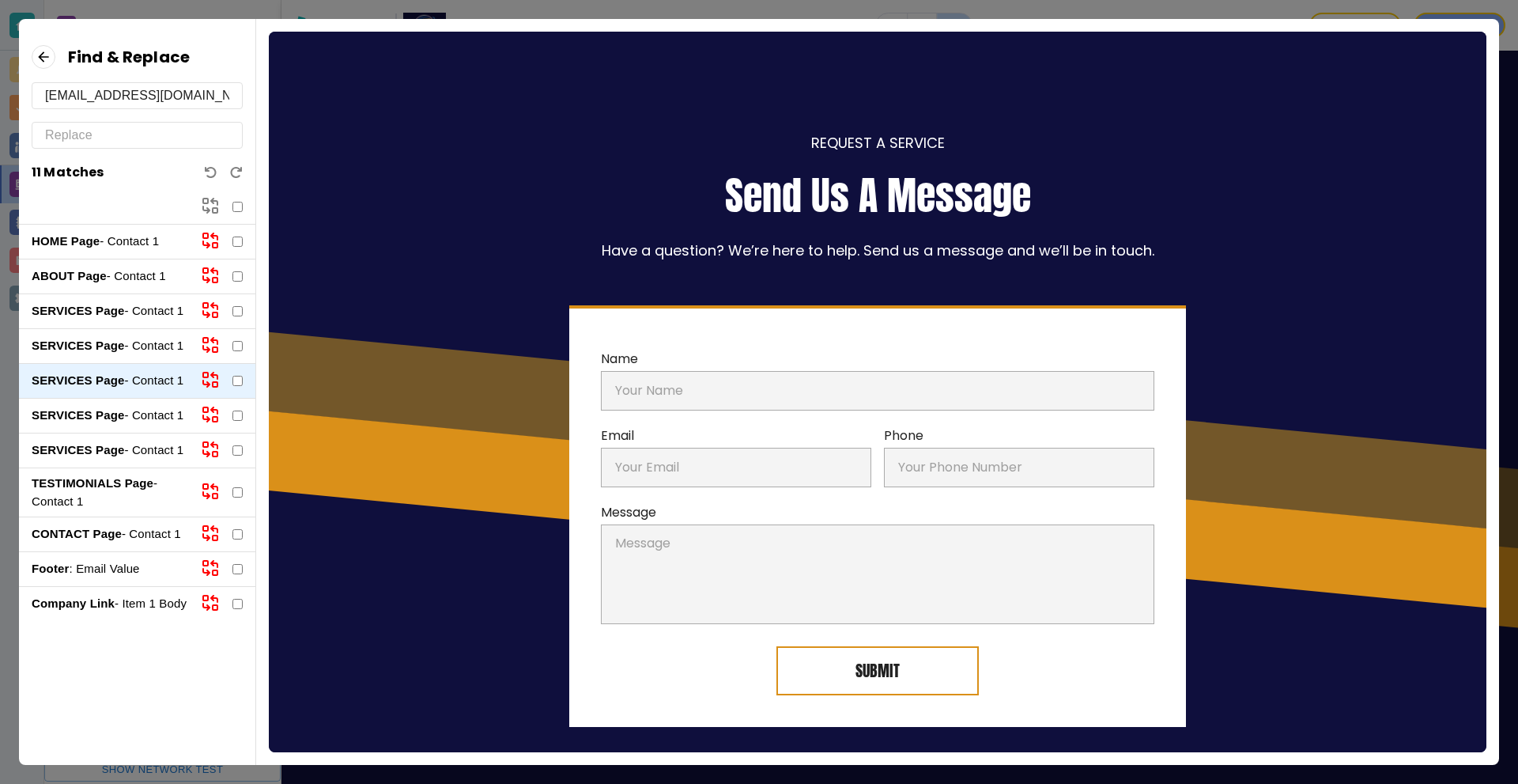
click at [153, 409] on p "SERVICES Page - Contact 1" at bounding box center [110, 415] width 157 height 19
click at [155, 448] on p "SERVICES Page - Contact 1" at bounding box center [110, 450] width 157 height 19
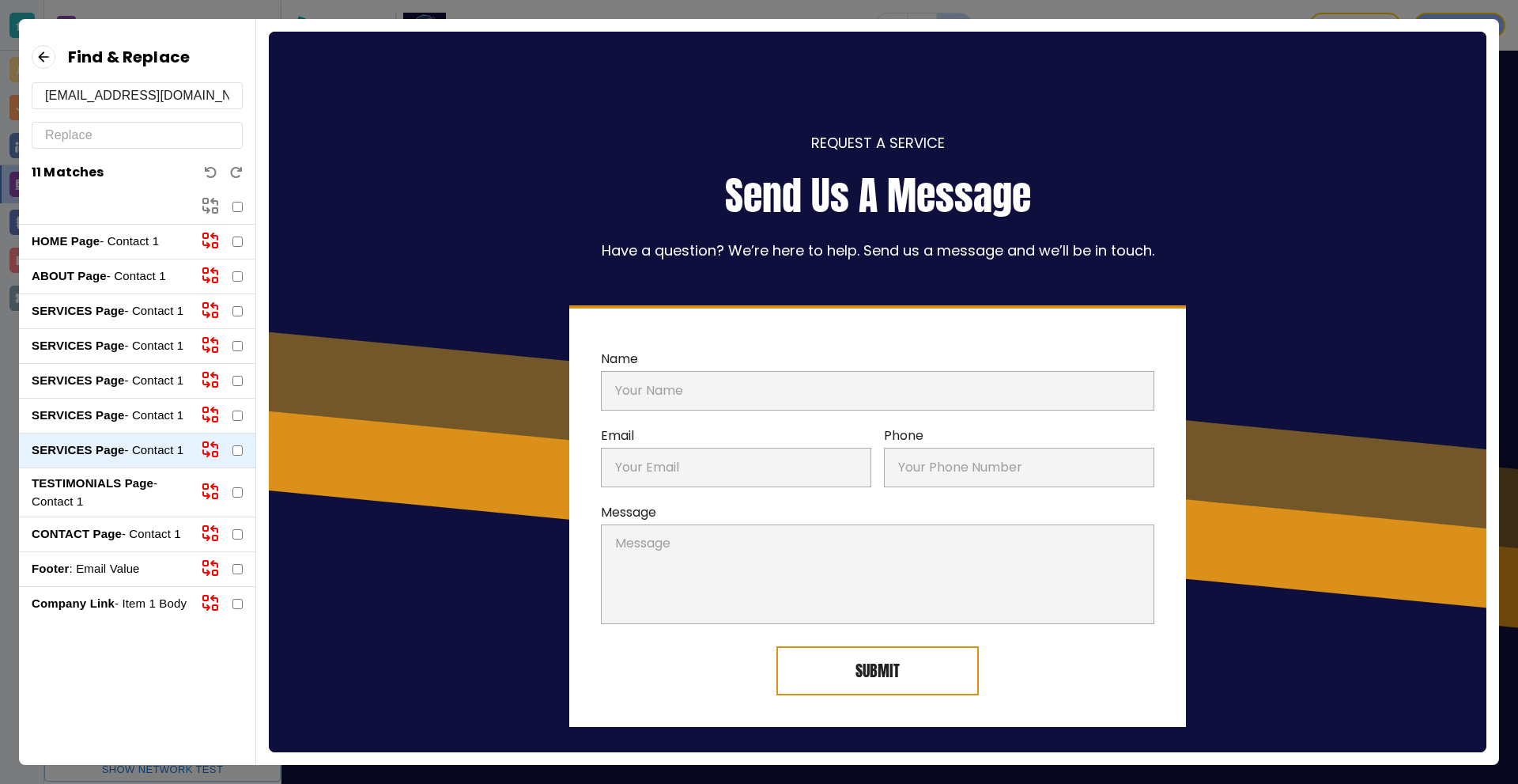
drag, startPoint x: 66, startPoint y: 93, endPoint x: 23, endPoint y: 91, distance: 43.0
click at [23, 91] on div "Find & Replace double.a.detailing23@gmail.com 11 Matches" at bounding box center [136, 134] width 236 height 181
click at [120, 95] on input "[EMAIL_ADDRESS][DOMAIN_NAME]" at bounding box center [137, 96] width 184 height 26
click at [47, 59] on icon at bounding box center [43, 57] width 24 height 24
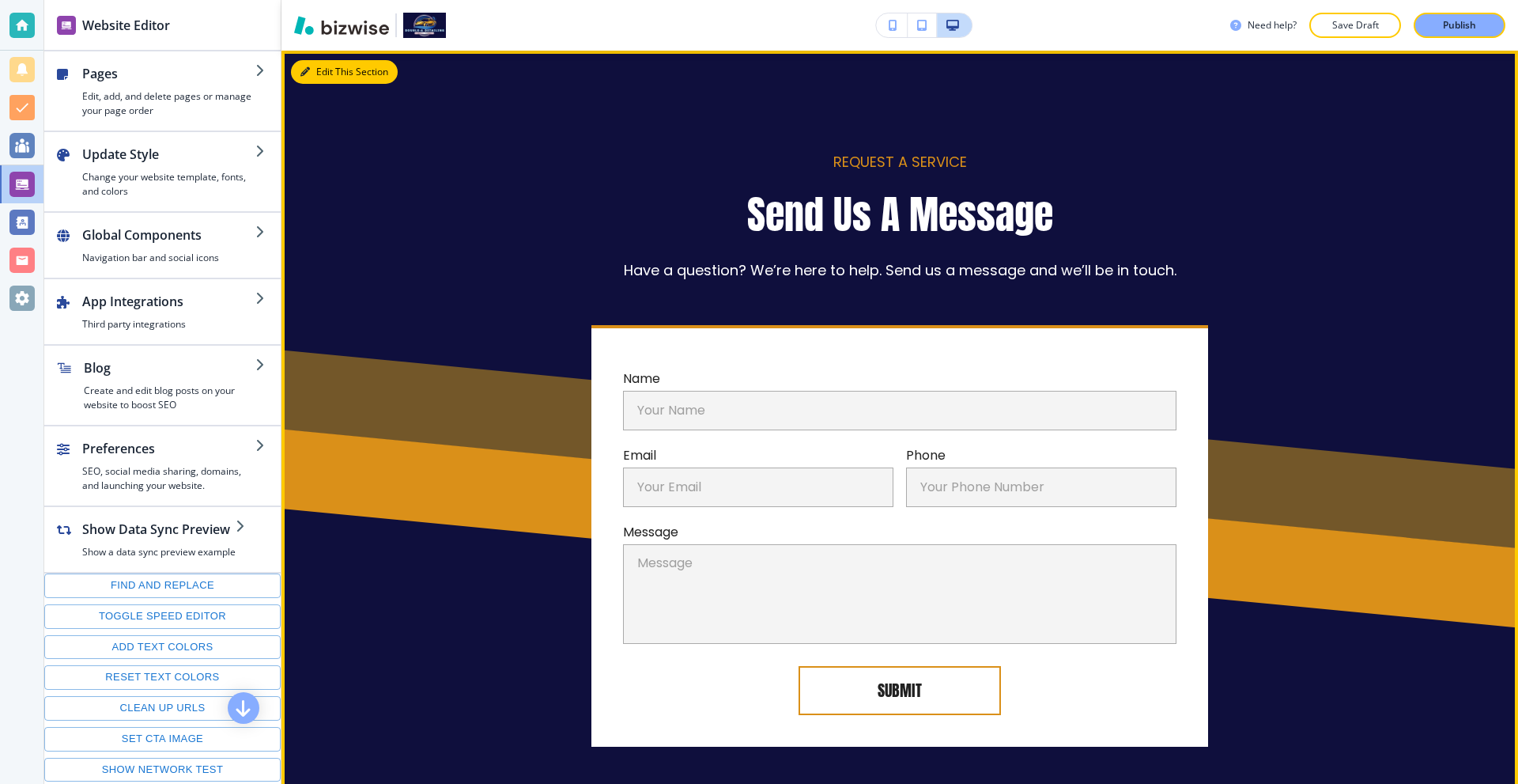
click at [329, 83] on button "Edit This Section" at bounding box center [344, 72] width 107 height 24
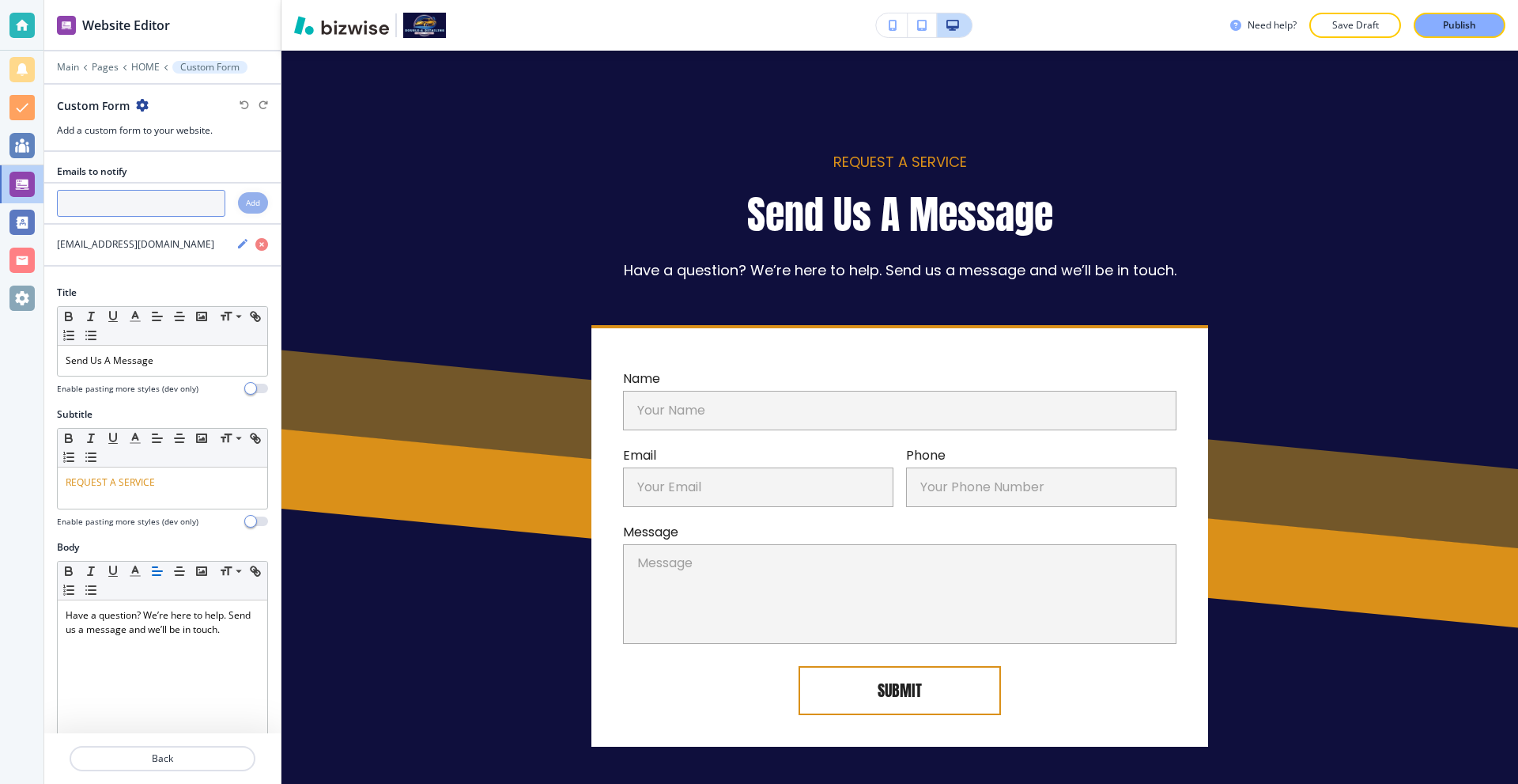
click at [151, 191] on input "text" at bounding box center [141, 202] width 169 height 26
click at [196, 764] on p "Back" at bounding box center [163, 758] width 183 height 15
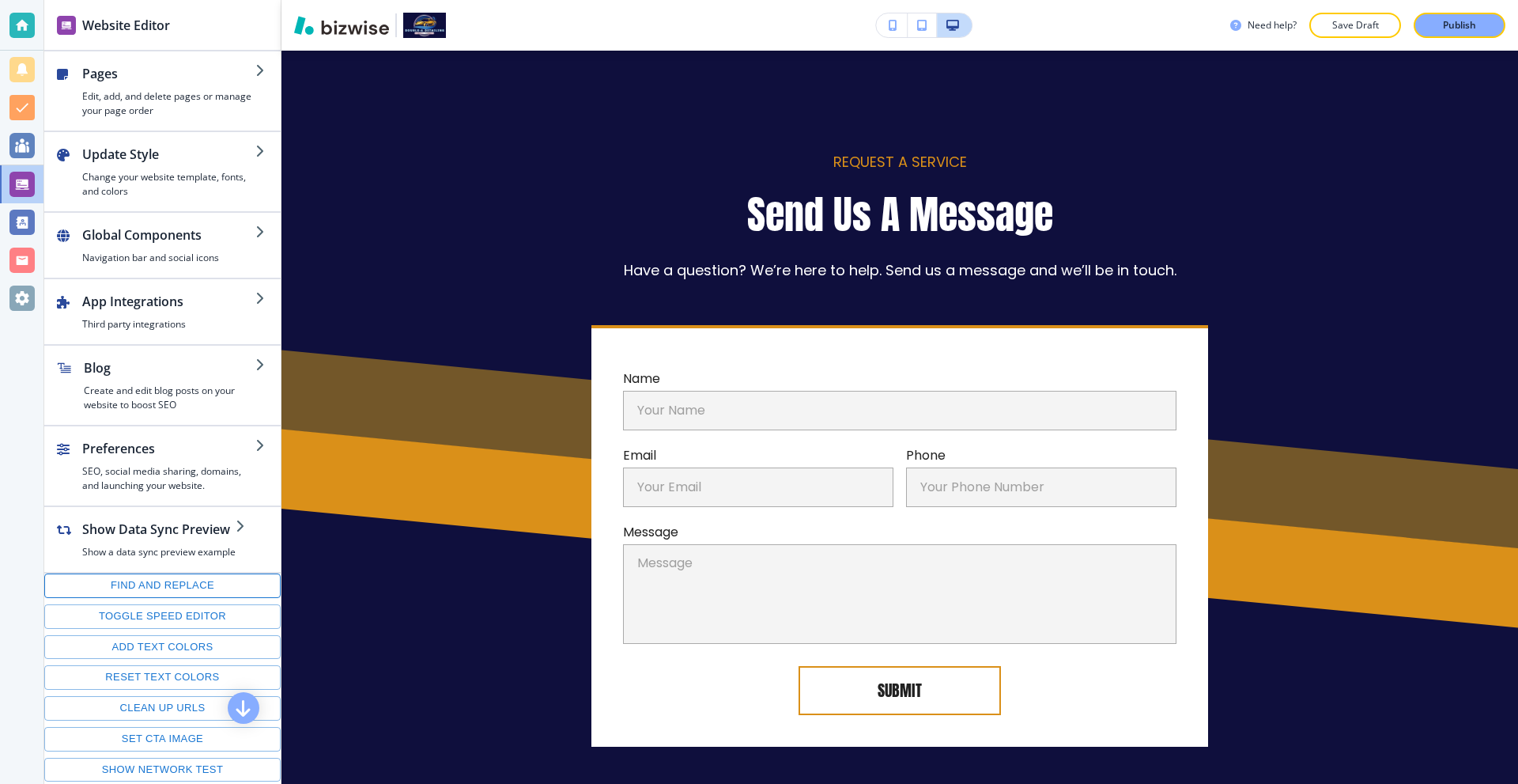
click at [163, 595] on button "Find and replace" at bounding box center [162, 585] width 236 height 25
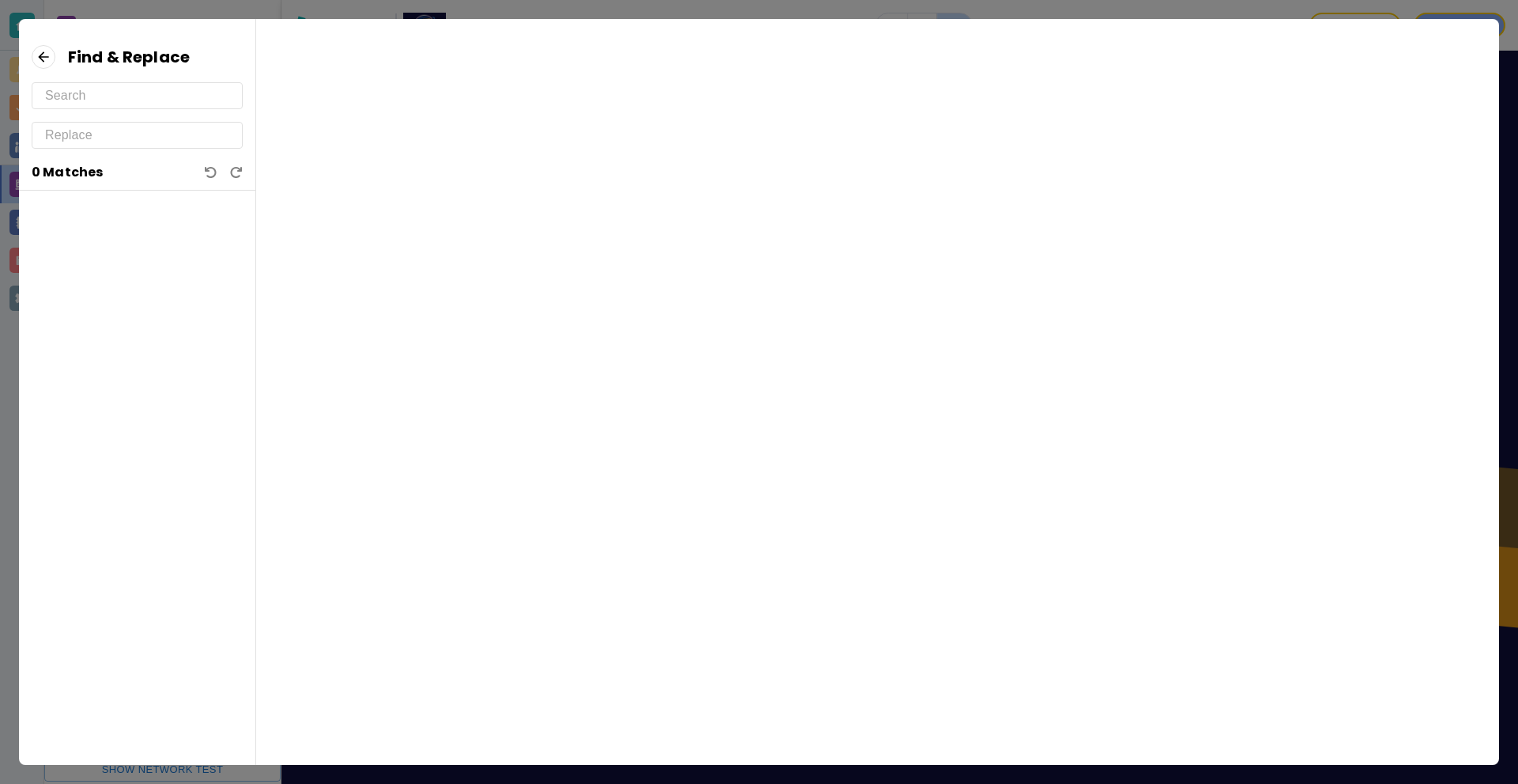
click at [117, 94] on input "text" at bounding box center [137, 96] width 184 height 26
paste input "[EMAIL_ADDRESS][DOMAIN_NAME]"
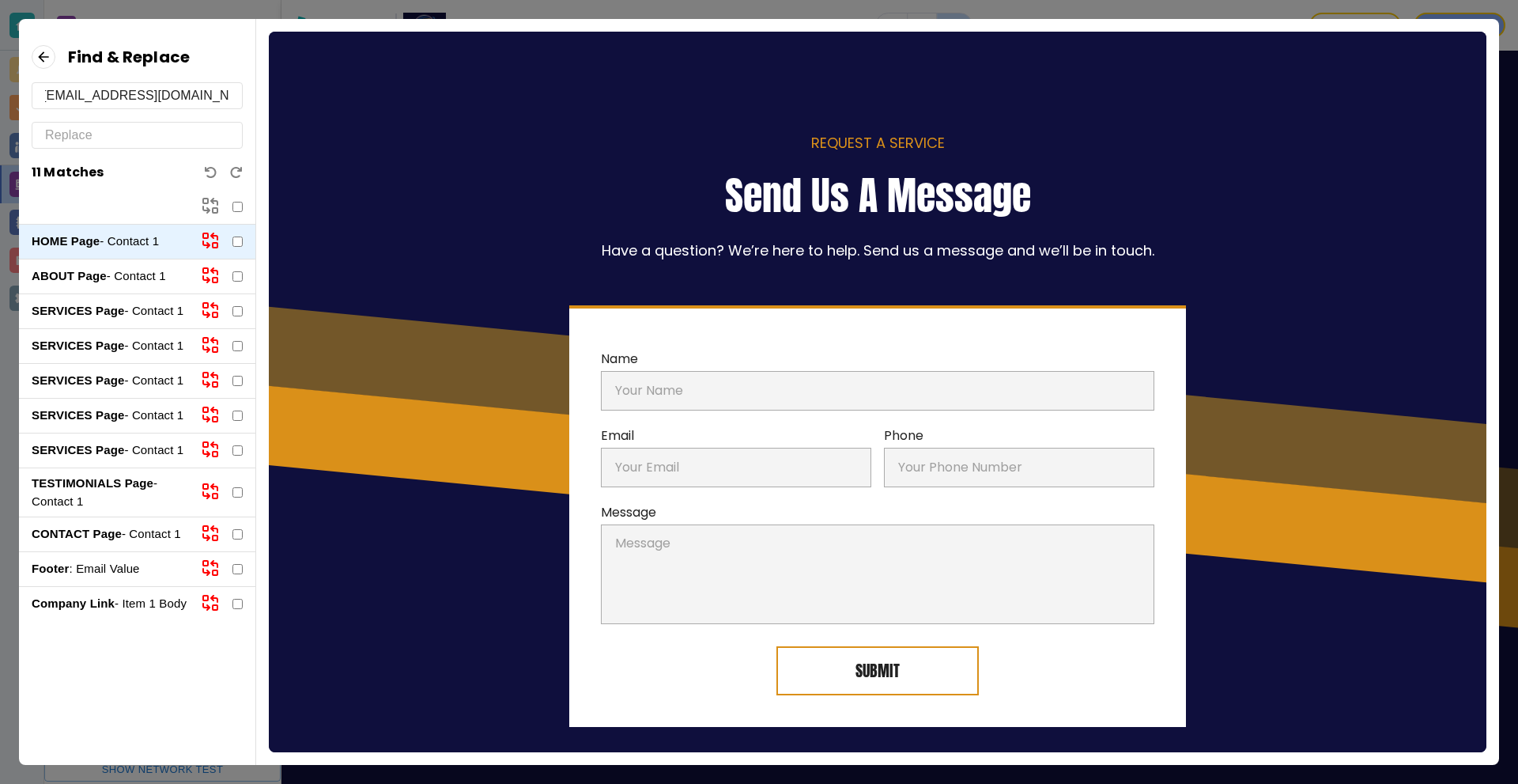
type input "[EMAIL_ADDRESS][DOMAIN_NAME]"
click at [138, 132] on input "text" at bounding box center [137, 135] width 184 height 26
click at [168, 135] on input "text" at bounding box center [137, 135] width 184 height 26
click at [144, 567] on p "Footer : Email Value" at bounding box center [110, 568] width 157 height 19
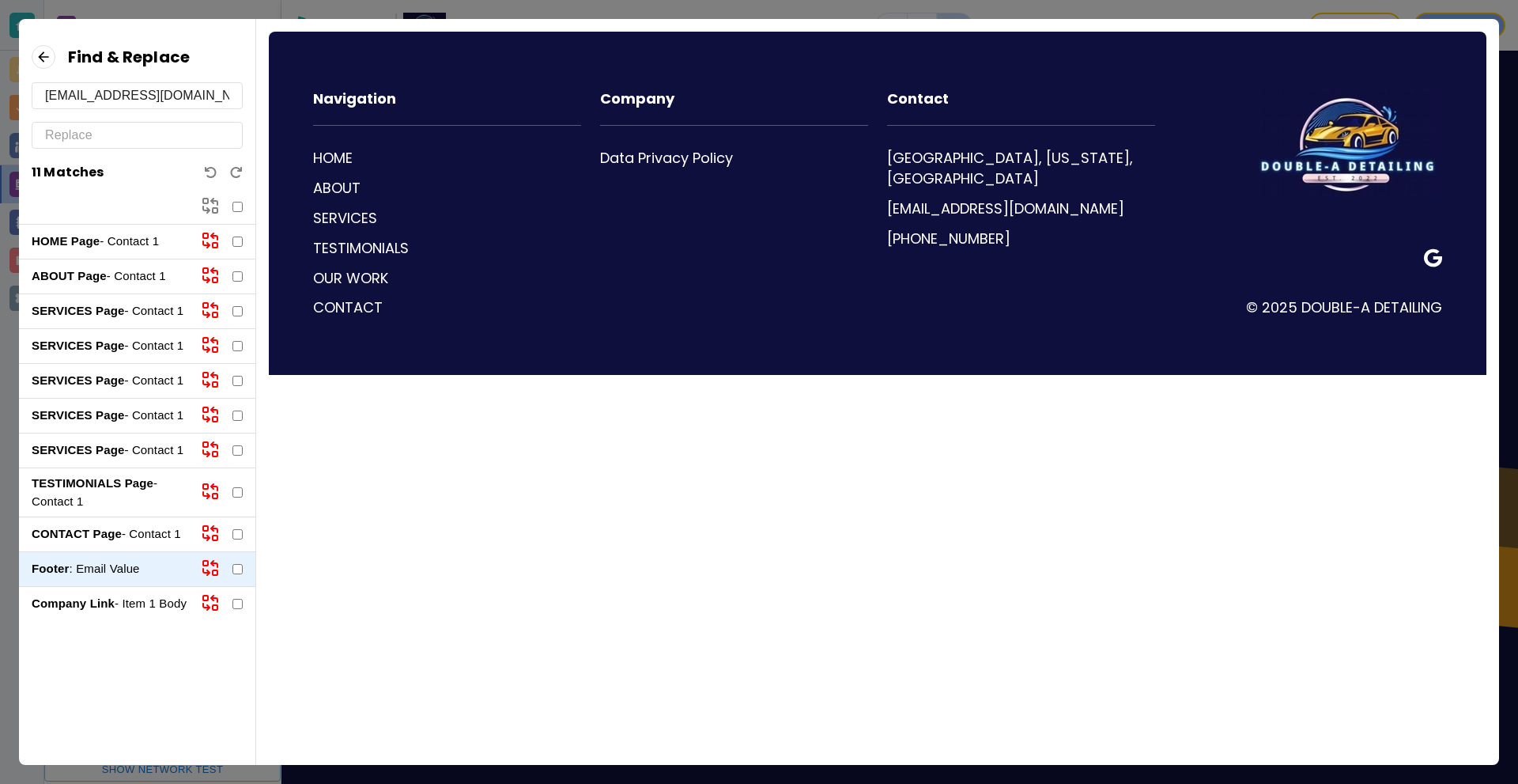
click at [140, 541] on p "CONTACT Page - Contact 1" at bounding box center [110, 534] width 157 height 19
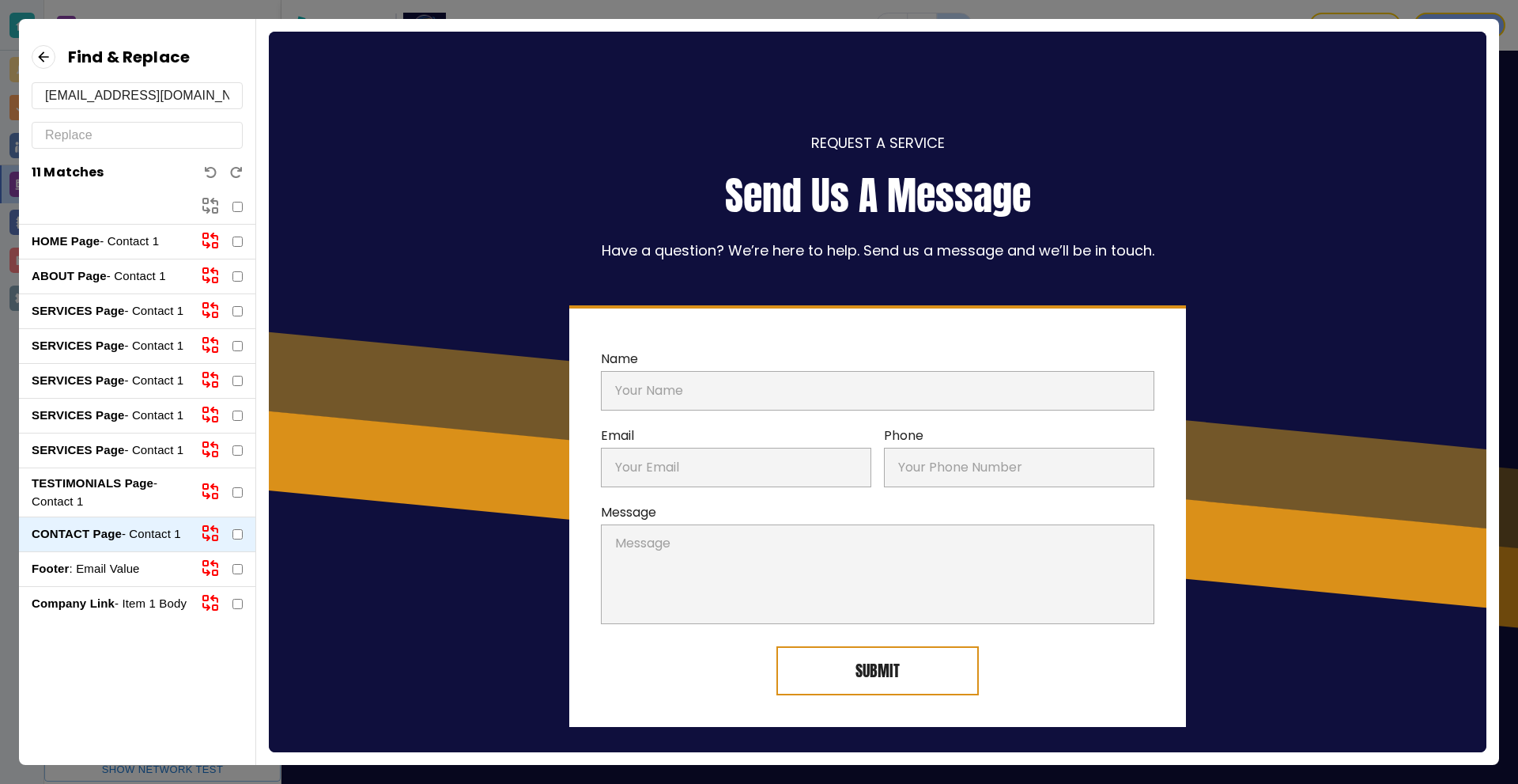
click at [143, 600] on p "Company Link - Item 1 Body" at bounding box center [110, 603] width 157 height 19
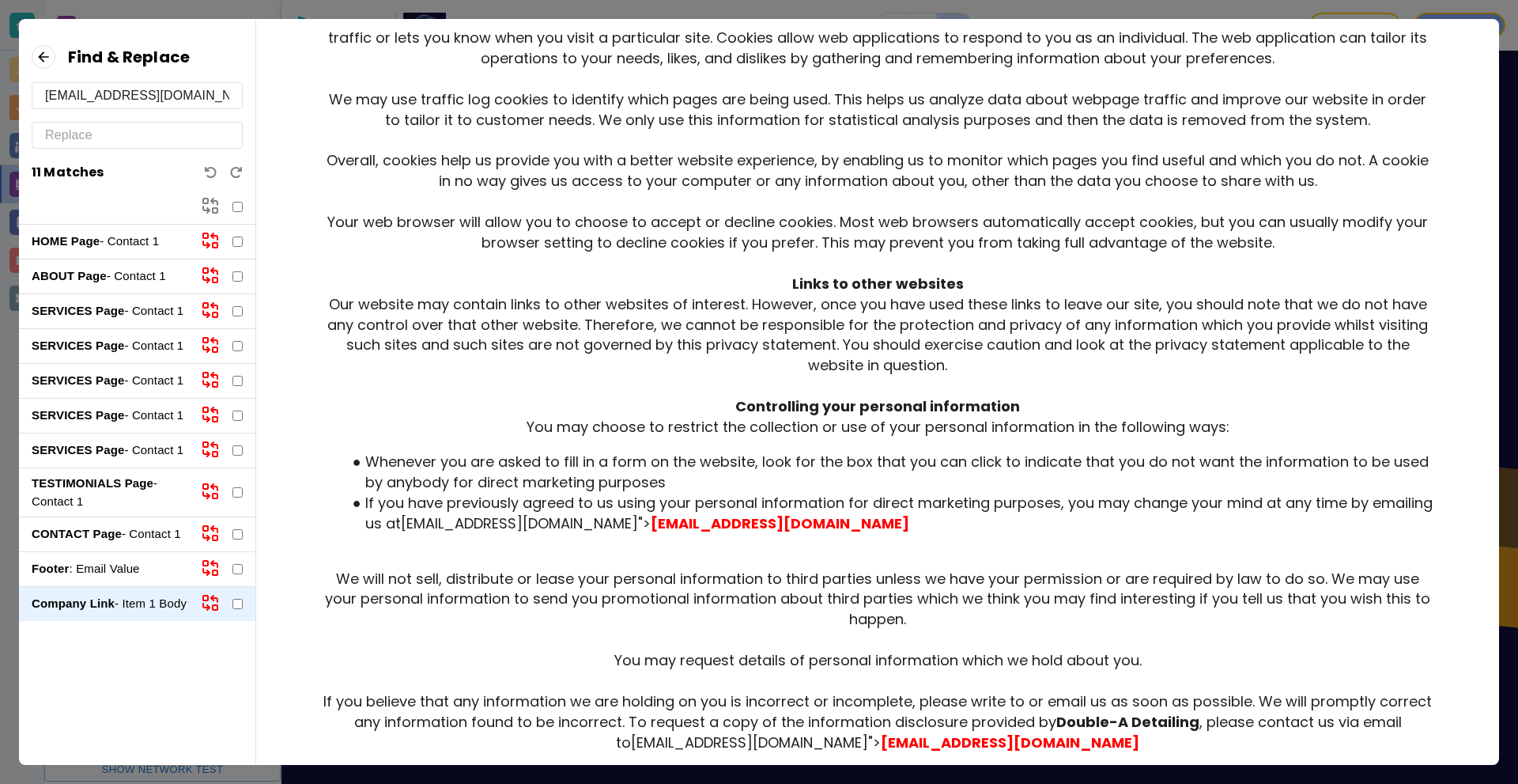
scroll to position [998, 0]
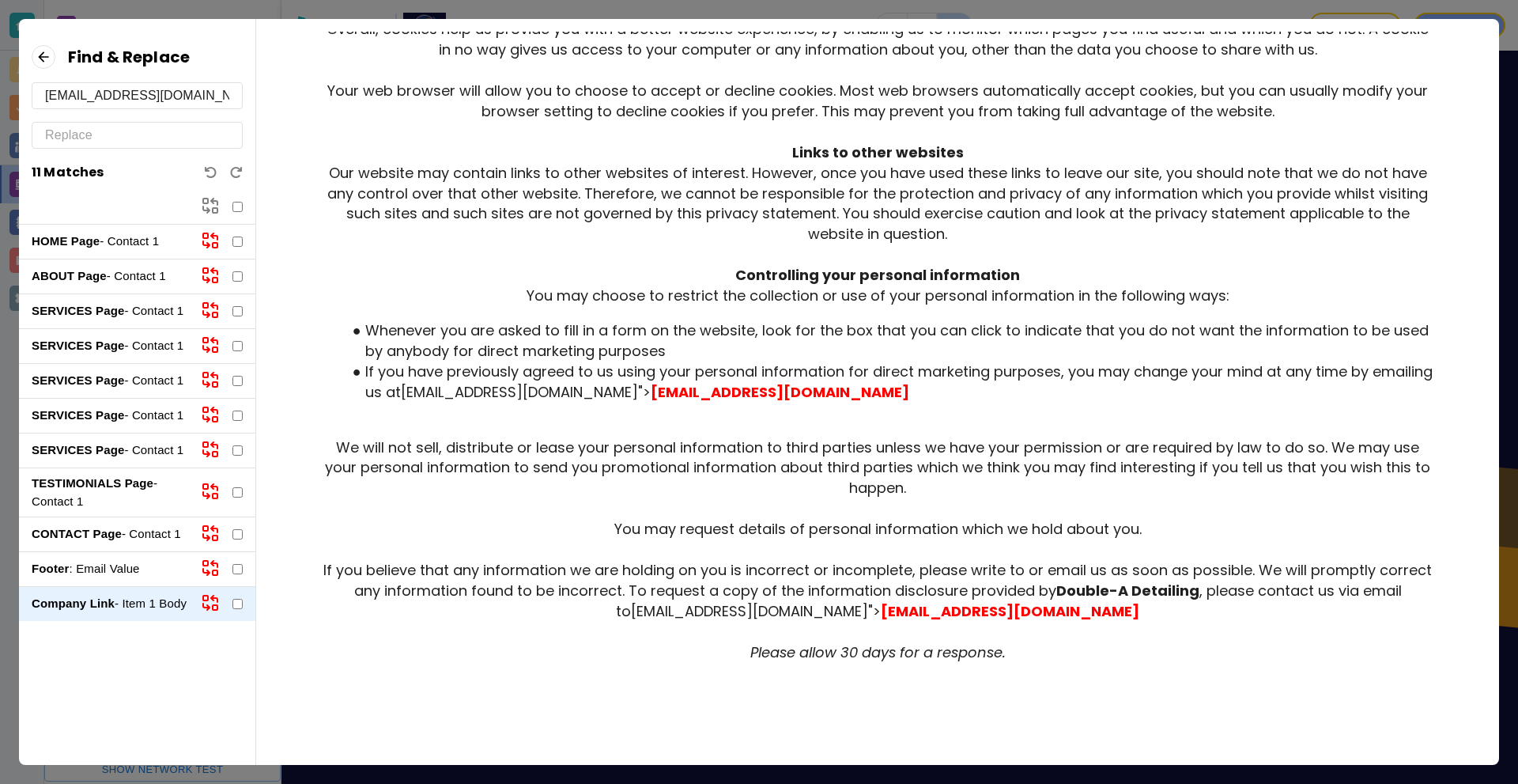
click at [139, 538] on p "CONTACT Page - Contact 1" at bounding box center [110, 534] width 157 height 19
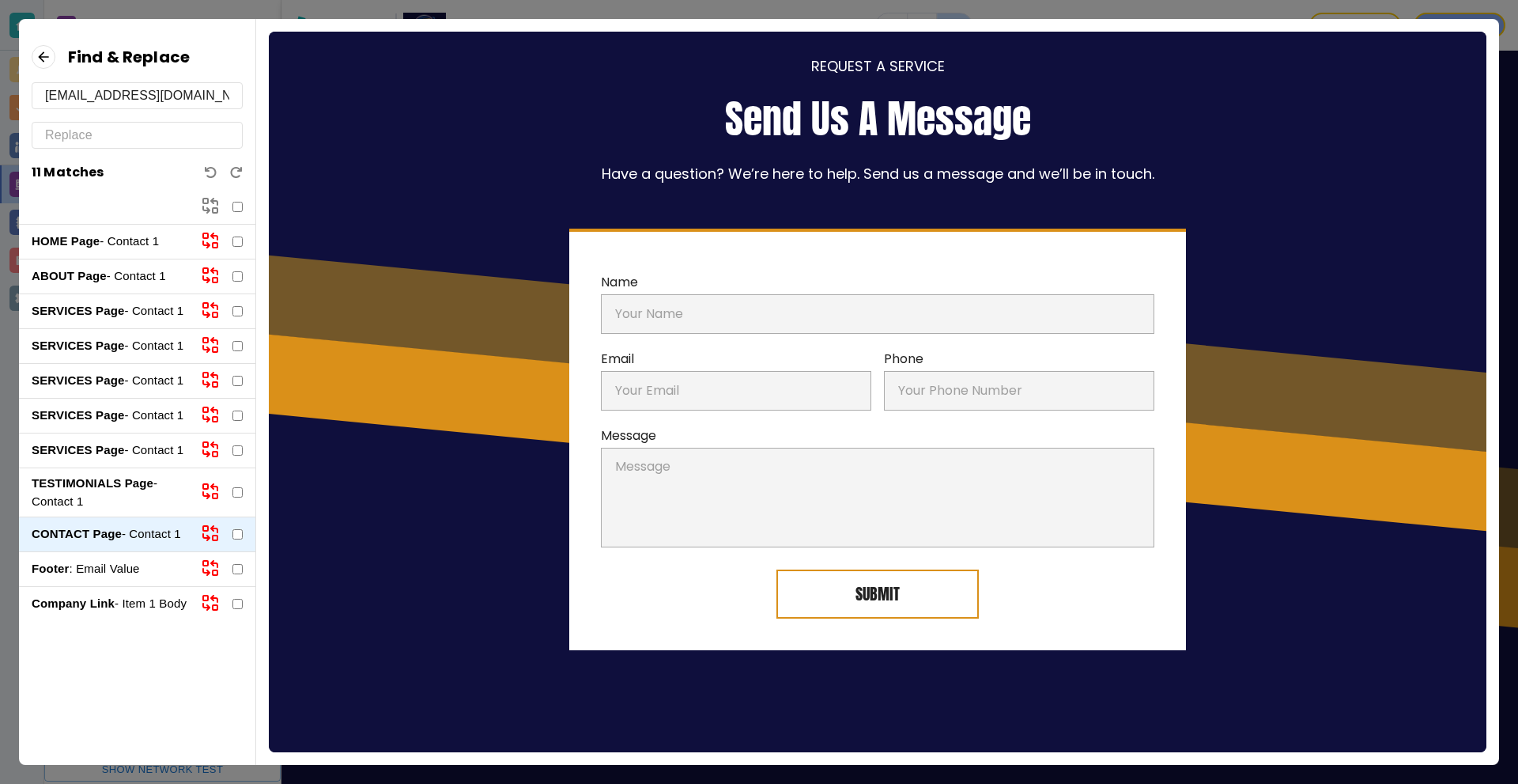
scroll to position [0, 0]
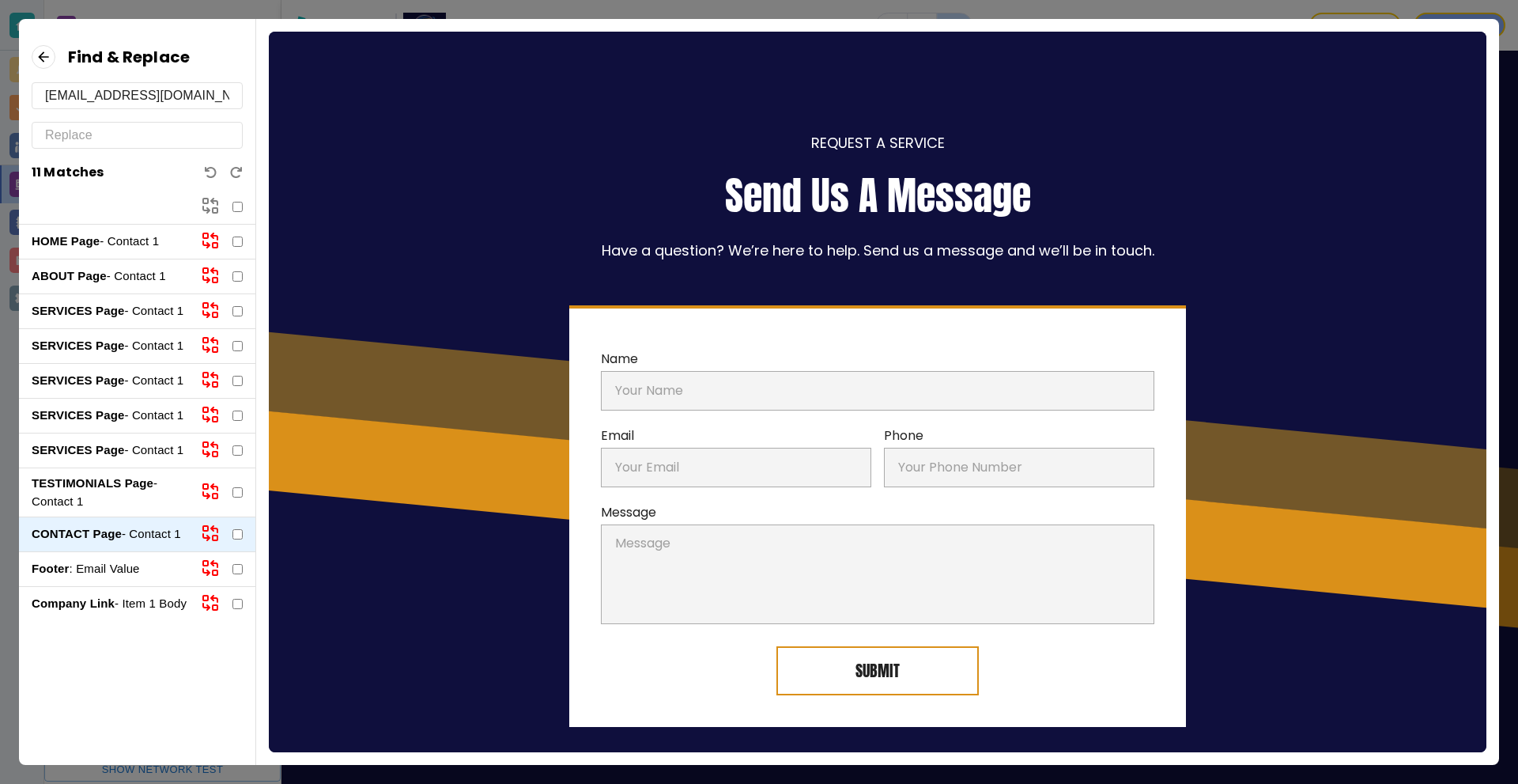
click at [106, 309] on strong "SERVICES Page" at bounding box center [78, 310] width 92 height 14
click at [58, 232] on div "HOME Page - Contact 1" at bounding box center [136, 241] width 236 height 34
click at [79, 248] on p "HOME Page - Contact 1" at bounding box center [110, 241] width 157 height 19
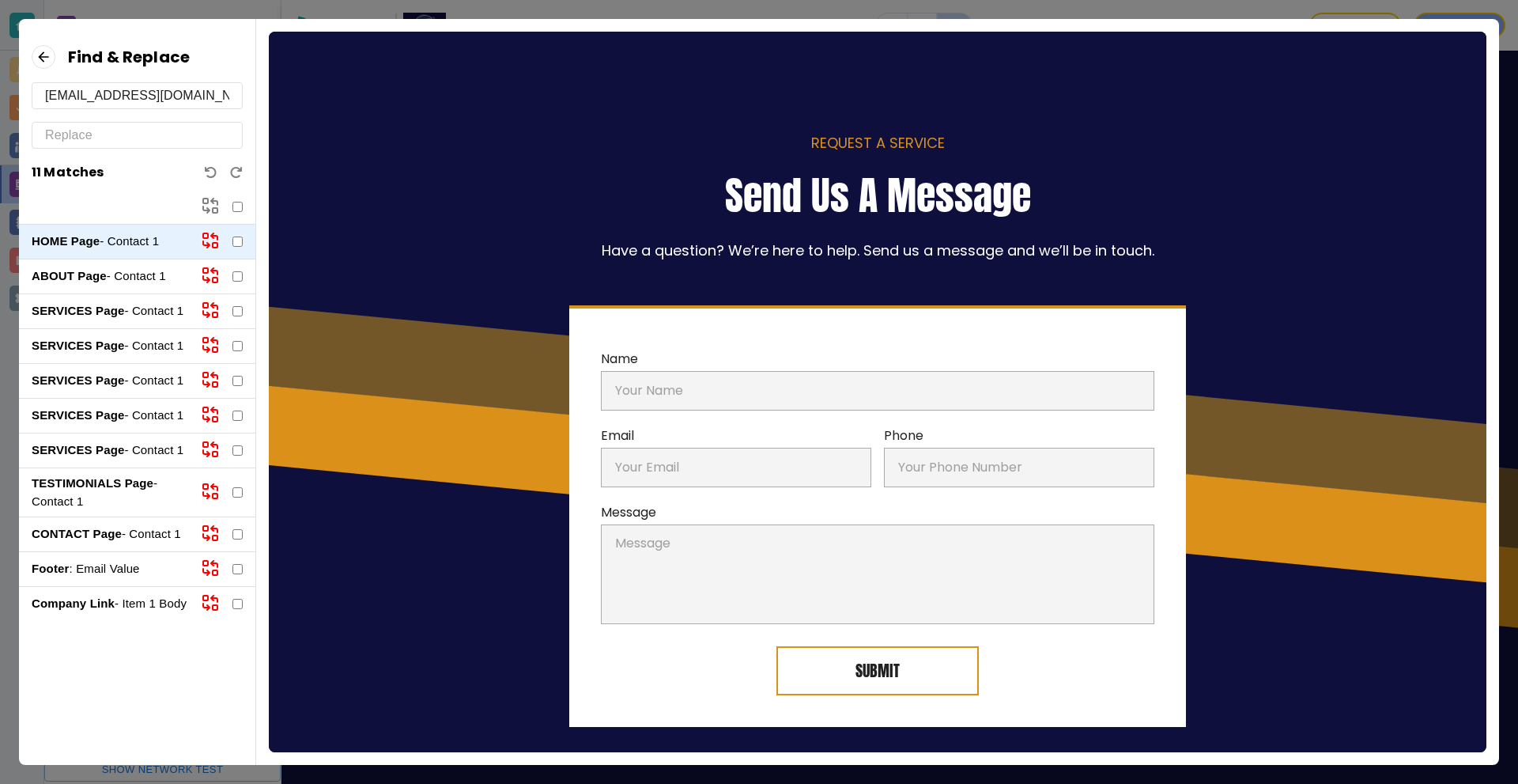
click at [93, 270] on strong "ABOUT Page" at bounding box center [69, 276] width 76 height 14
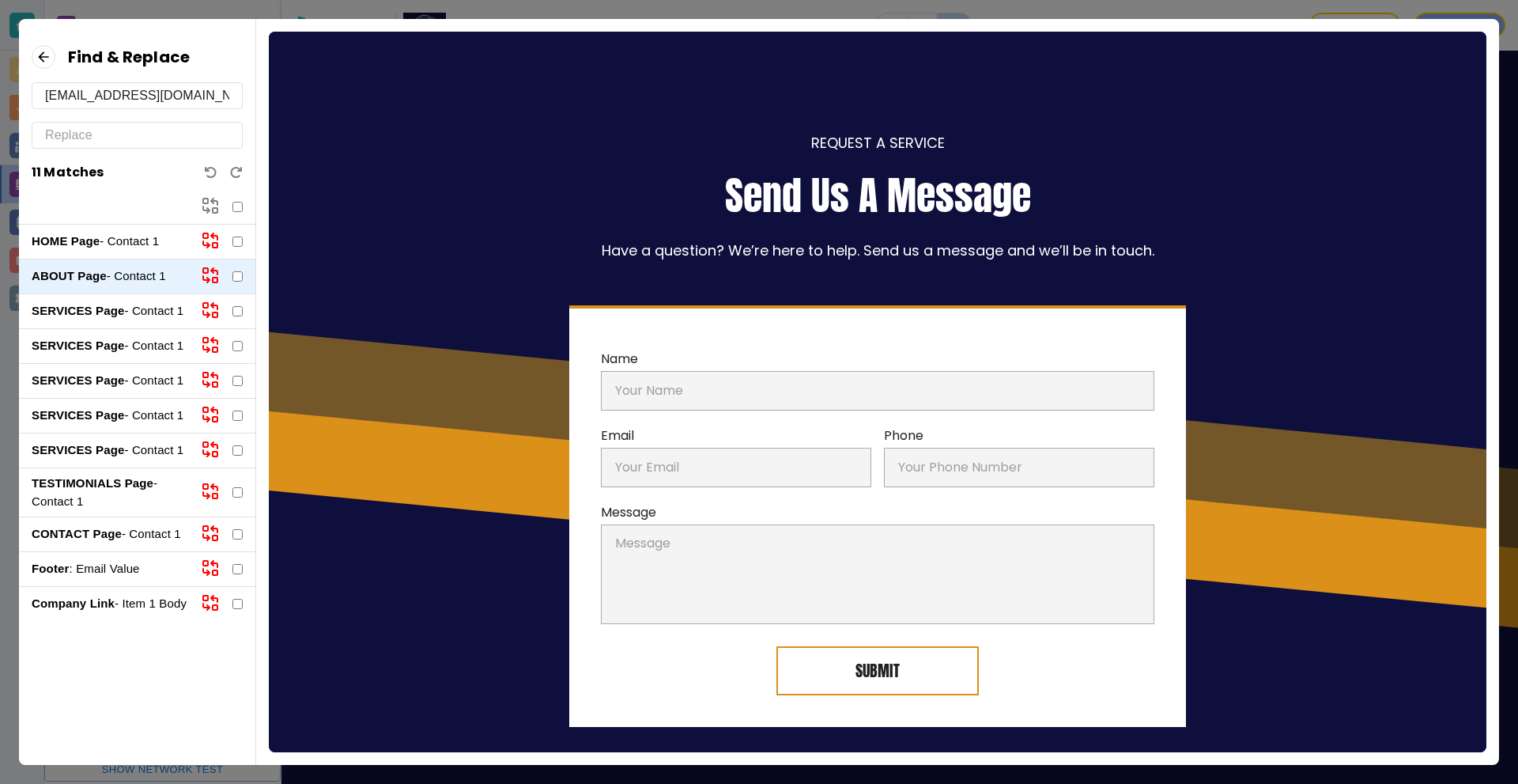
click at [103, 308] on strong "SERVICES Page" at bounding box center [78, 310] width 92 height 14
click at [117, 352] on p "SERVICES Page - Contact 1" at bounding box center [110, 345] width 157 height 19
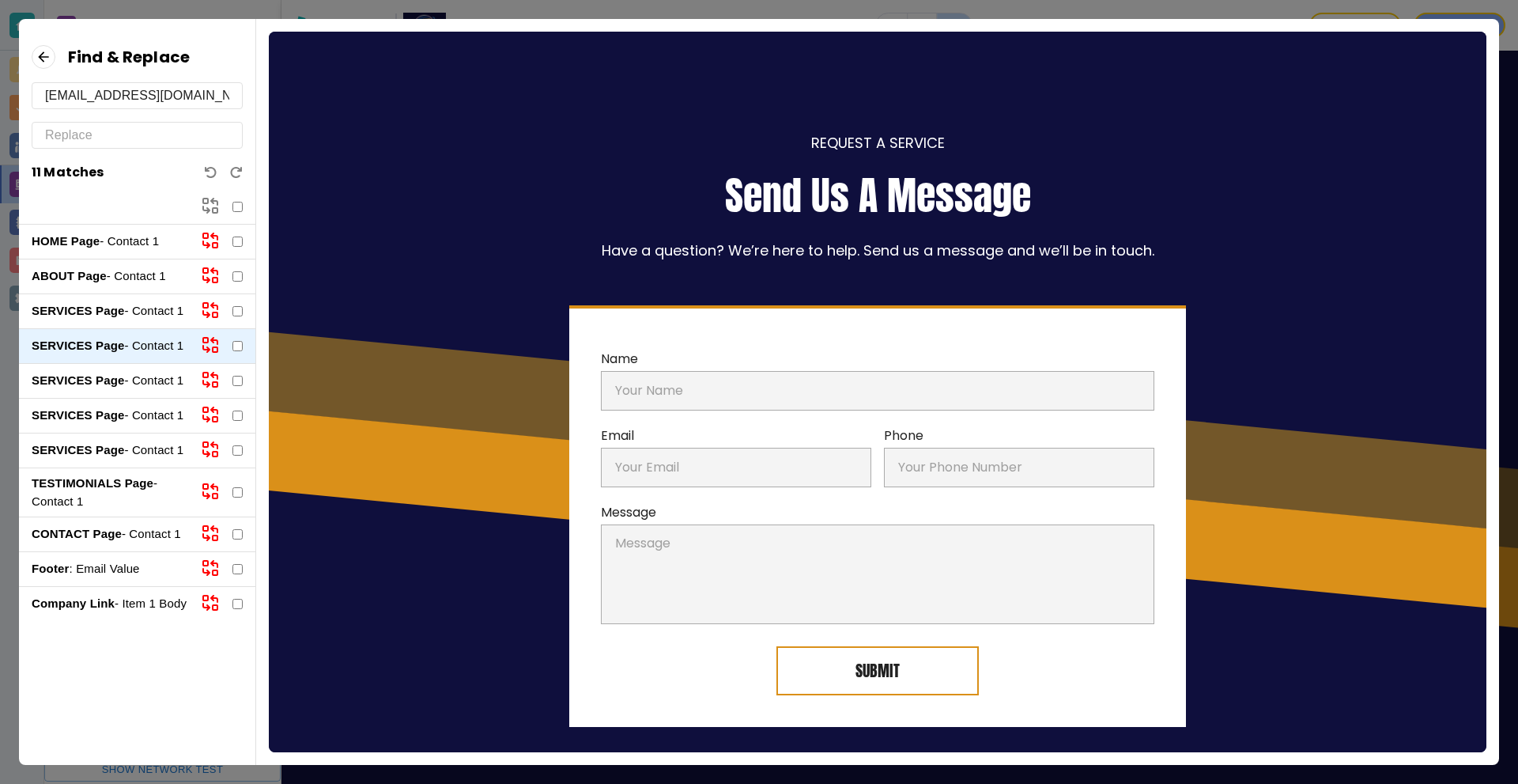
click at [133, 389] on p "SERVICES Page - Contact 1" at bounding box center [110, 381] width 157 height 19
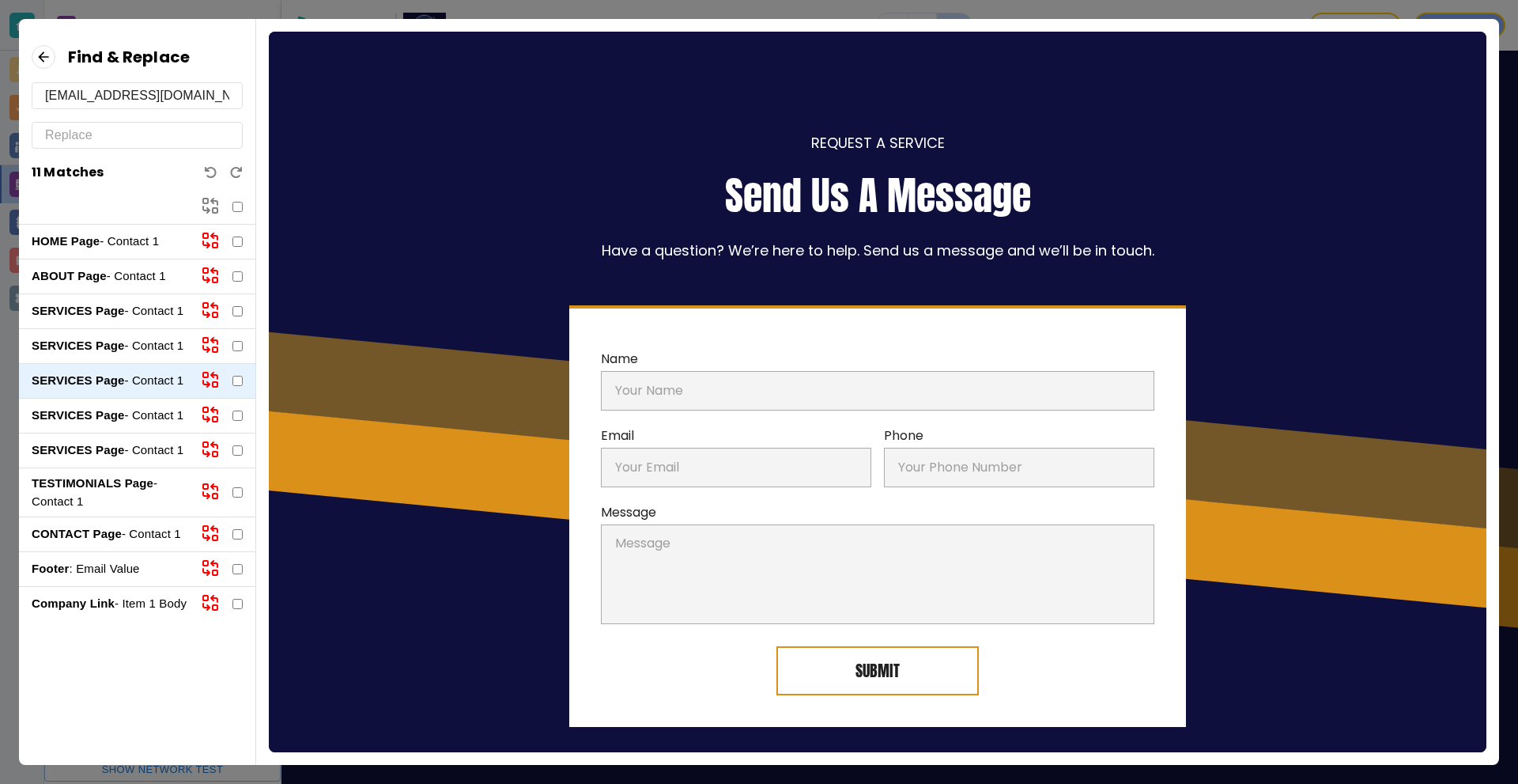
click at [139, 417] on p "SERVICES Page - Contact 1" at bounding box center [110, 415] width 157 height 19
click at [140, 442] on p "SERVICES Page - Contact 1" at bounding box center [110, 450] width 157 height 19
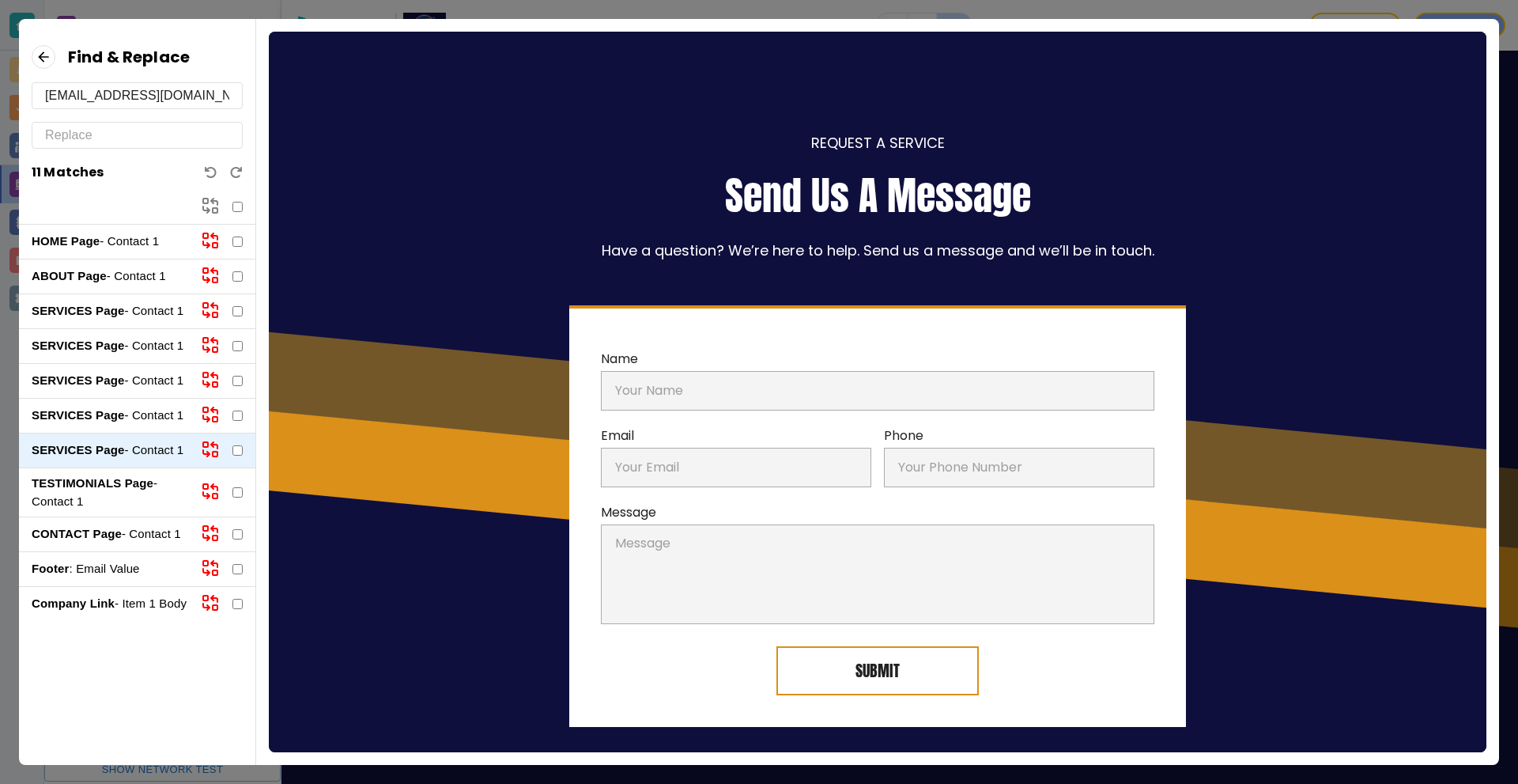
click at [132, 496] on p "TESTIMONIALS Page - Contact 1" at bounding box center [110, 492] width 157 height 35
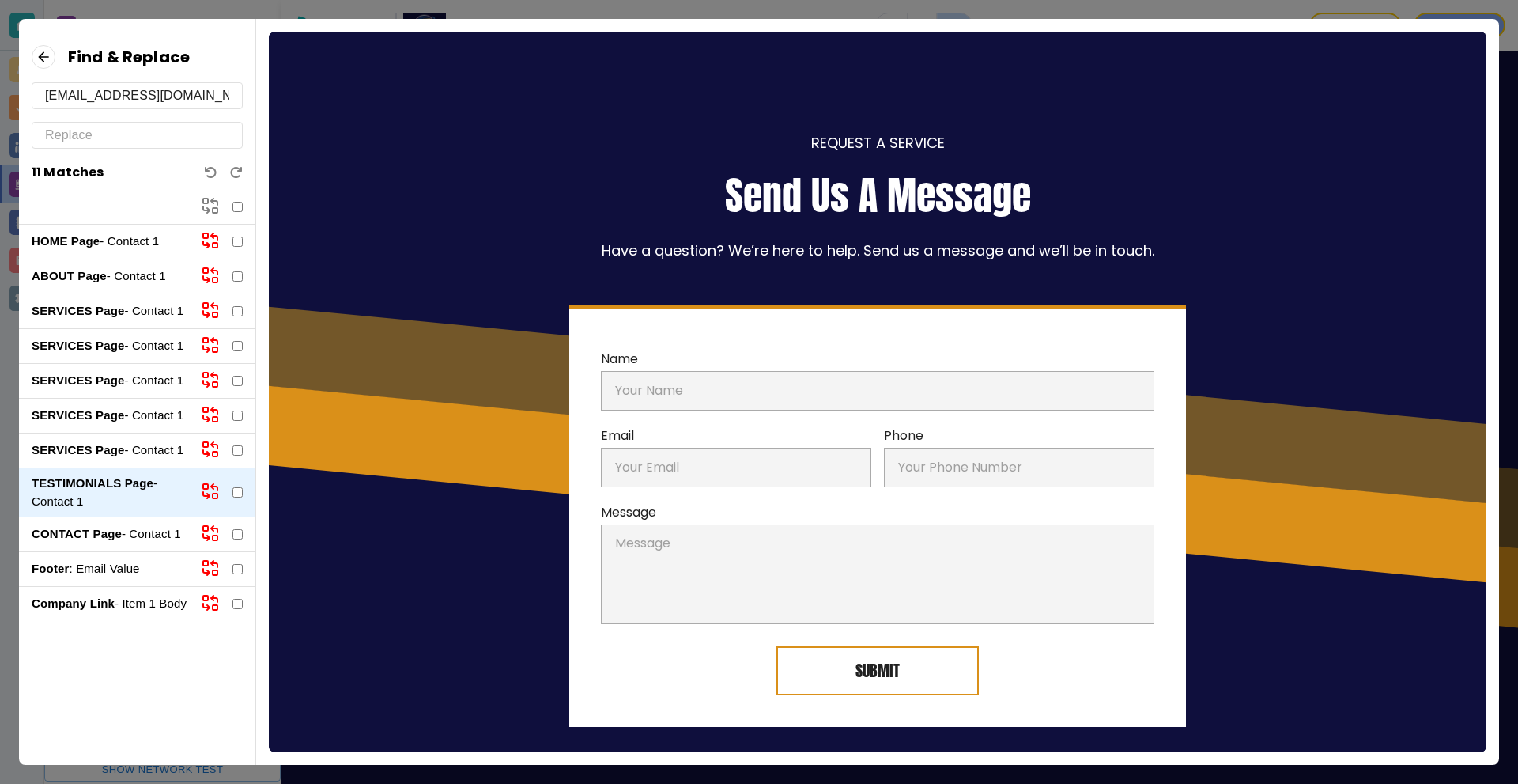
click at [129, 460] on div "SERVICES Page - Contact 1" at bounding box center [136, 450] width 236 height 34
click at [123, 425] on div "SERVICES Page - Contact 1" at bounding box center [136, 415] width 236 height 34
click at [122, 423] on p "SERVICES Page - Contact 1" at bounding box center [110, 415] width 157 height 19
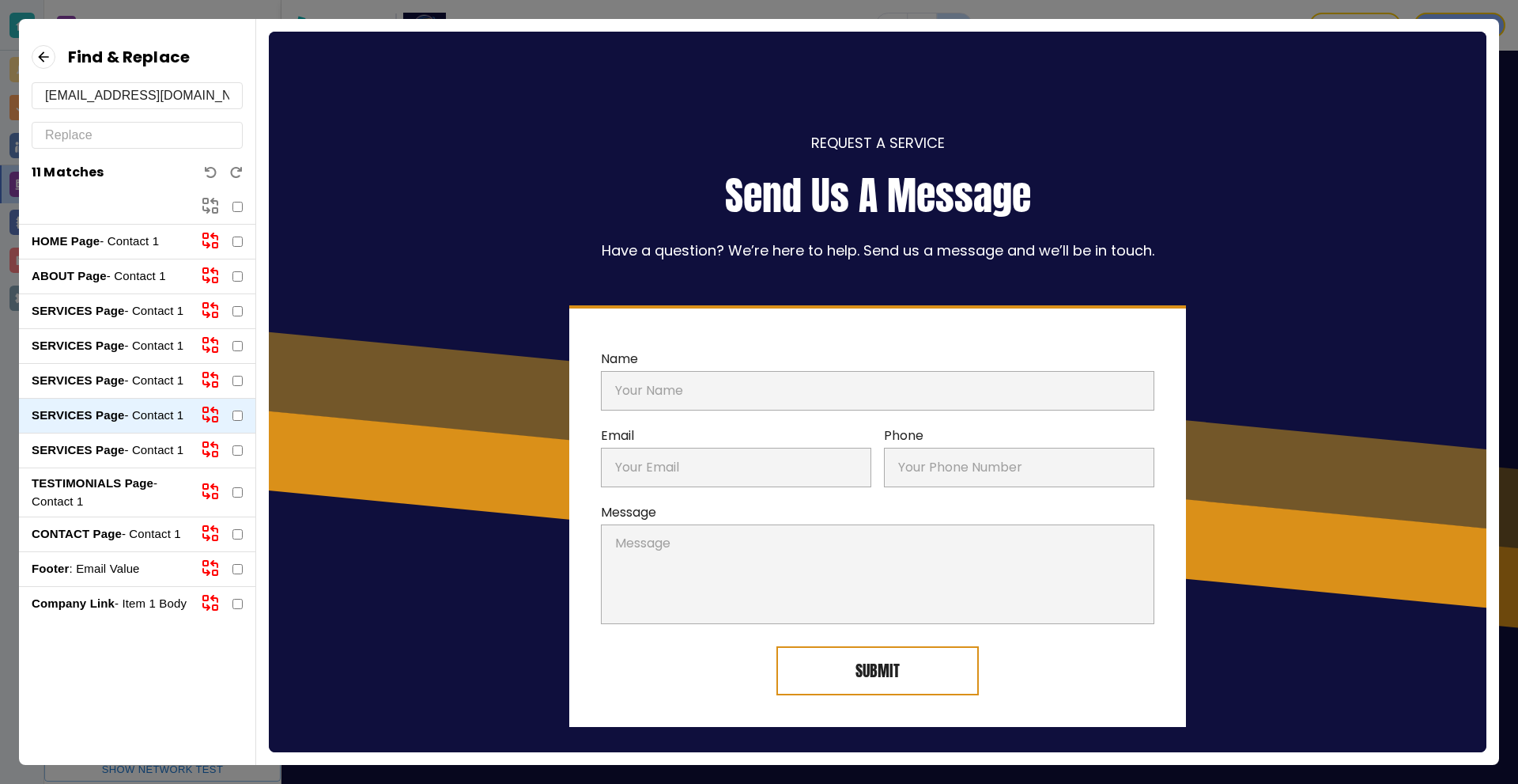
click at [119, 392] on div "SERVICES Page - Contact 1" at bounding box center [136, 381] width 236 height 34
click at [116, 387] on strong "SERVICES Page" at bounding box center [78, 380] width 92 height 14
click at [110, 357] on div "SERVICES Page - Contact 1" at bounding box center [136, 345] width 236 height 34
click at [108, 351] on strong "SERVICES Page" at bounding box center [78, 345] width 92 height 14
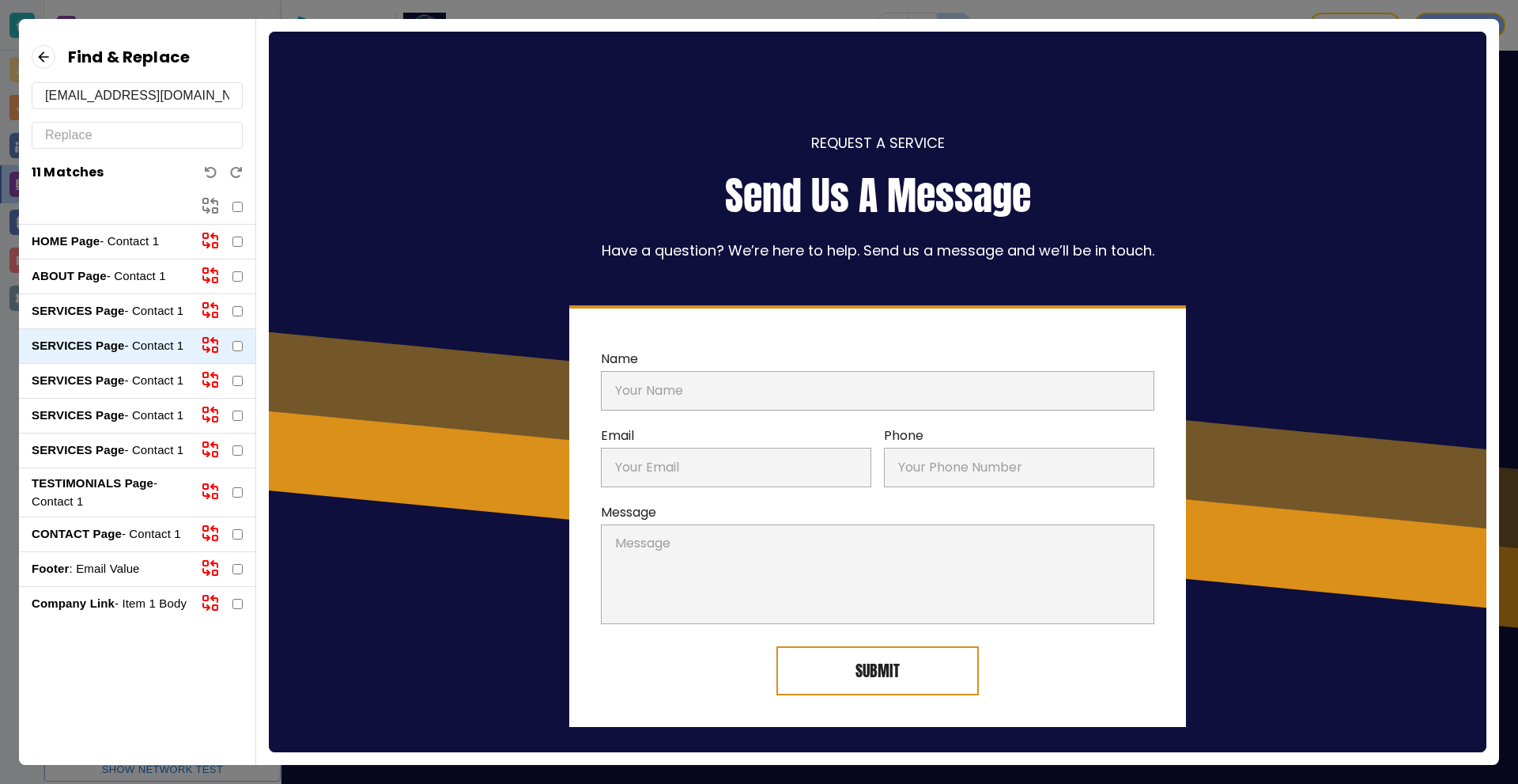
click at [36, 50] on icon at bounding box center [43, 57] width 24 height 24
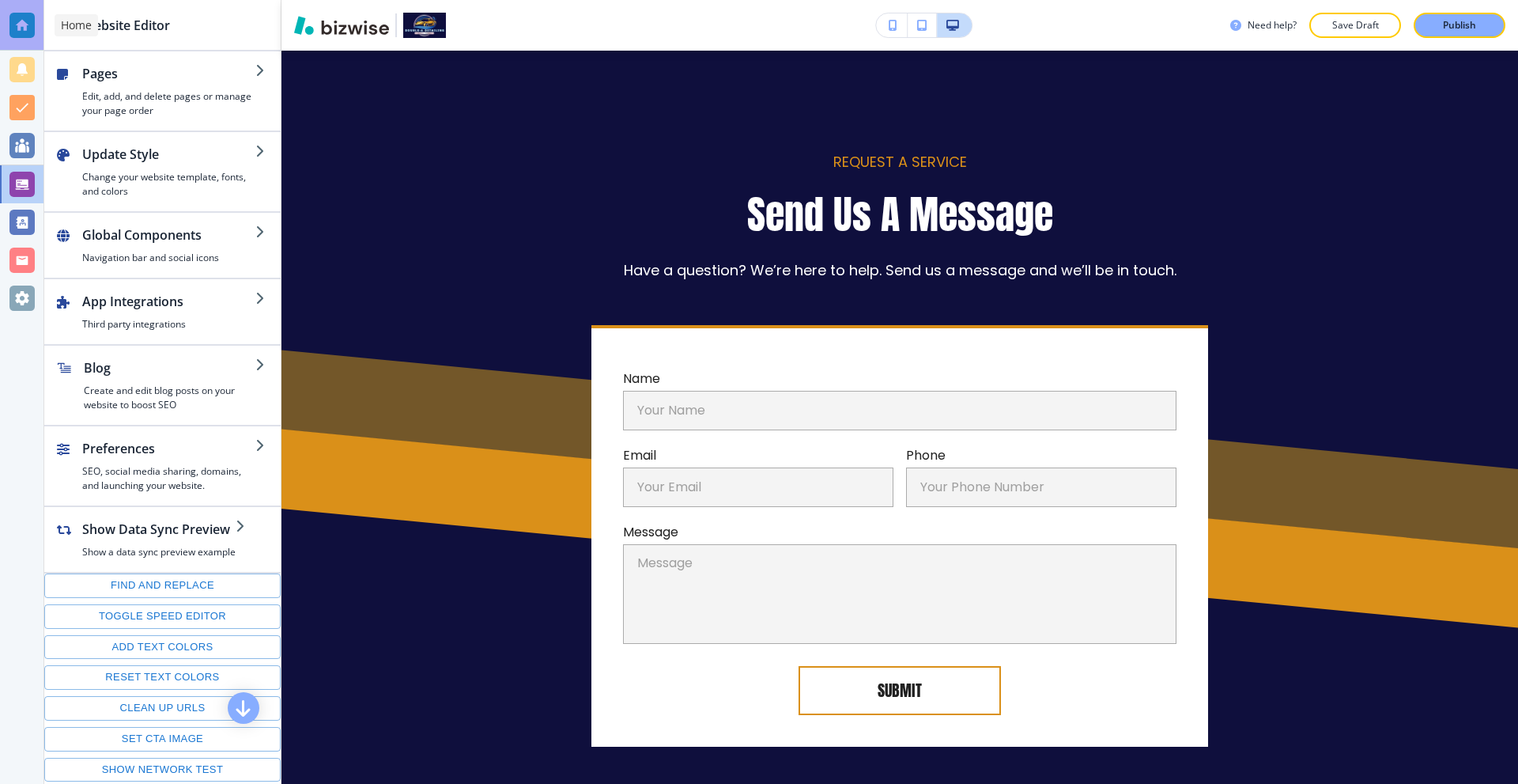
click at [6, 29] on div at bounding box center [22, 26] width 43 height 51
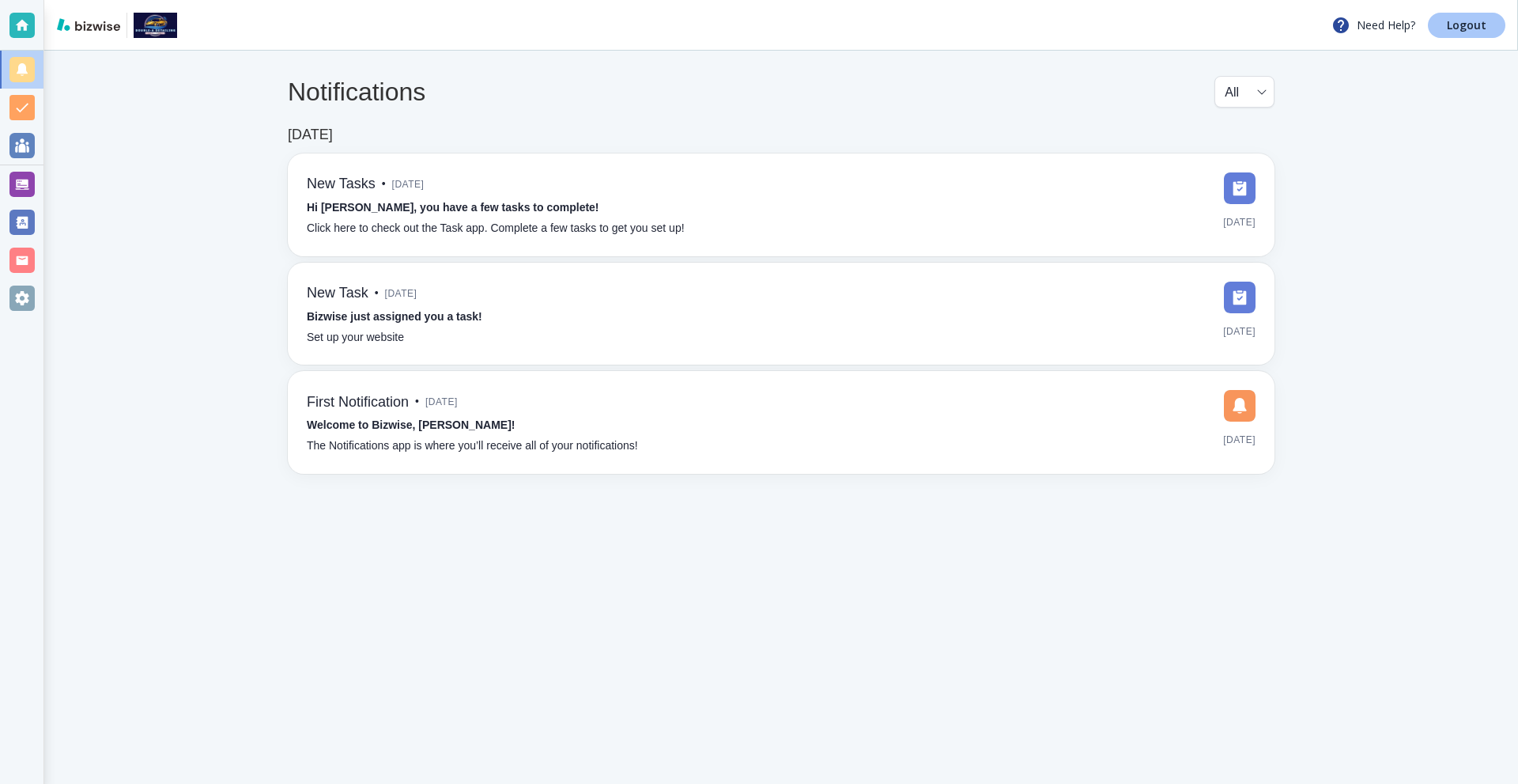
click at [1486, 16] on link "Logout" at bounding box center [1466, 26] width 78 height 26
